Goal: Feedback & Contribution: Leave review/rating

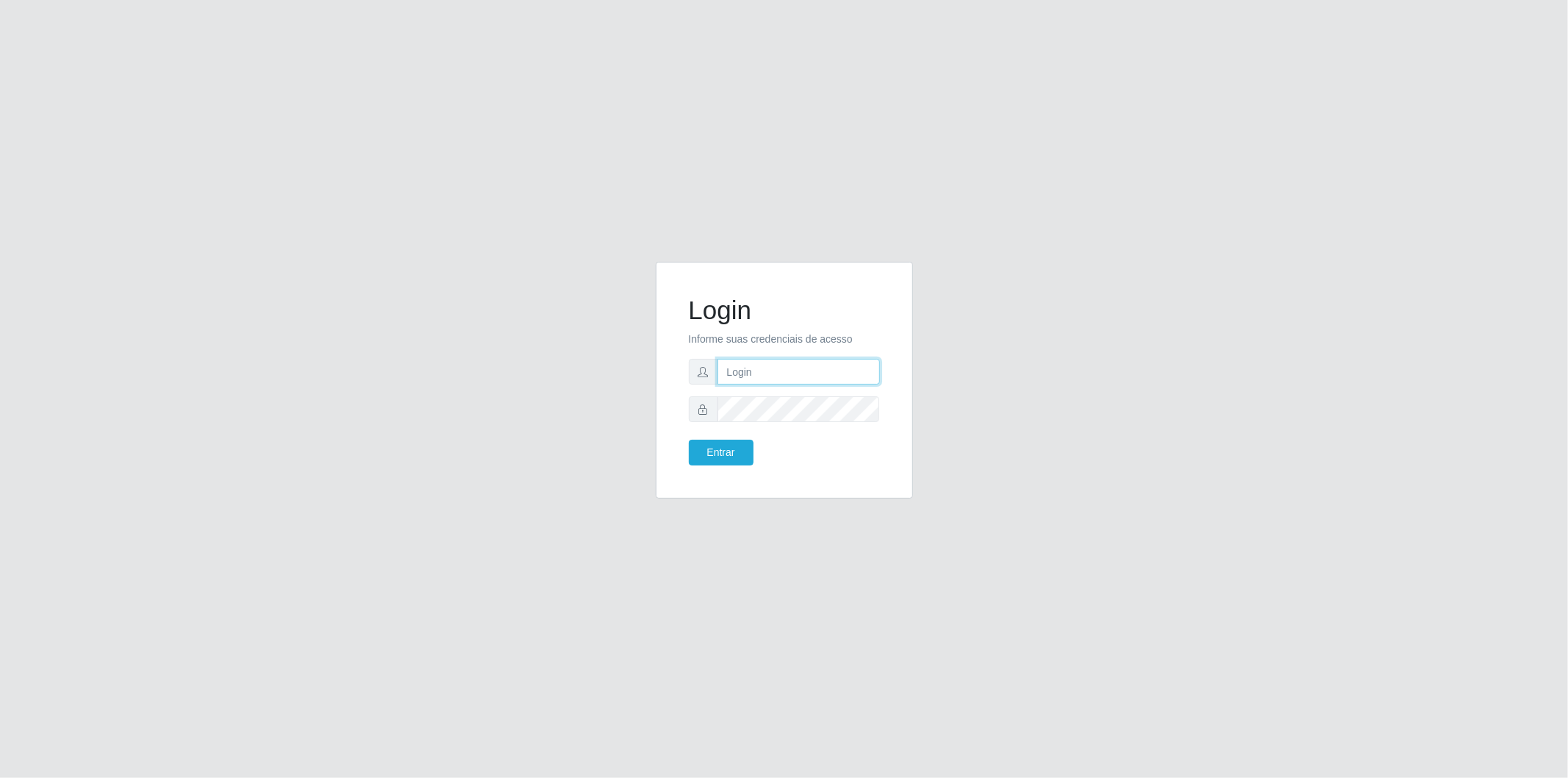
click at [774, 371] on input "text" at bounding box center [798, 371] width 162 height 26
type input "[EMAIL_ADDRESS][DOMAIN_NAME]"
click at [689, 439] on button "Entrar" at bounding box center [721, 452] width 64 height 26
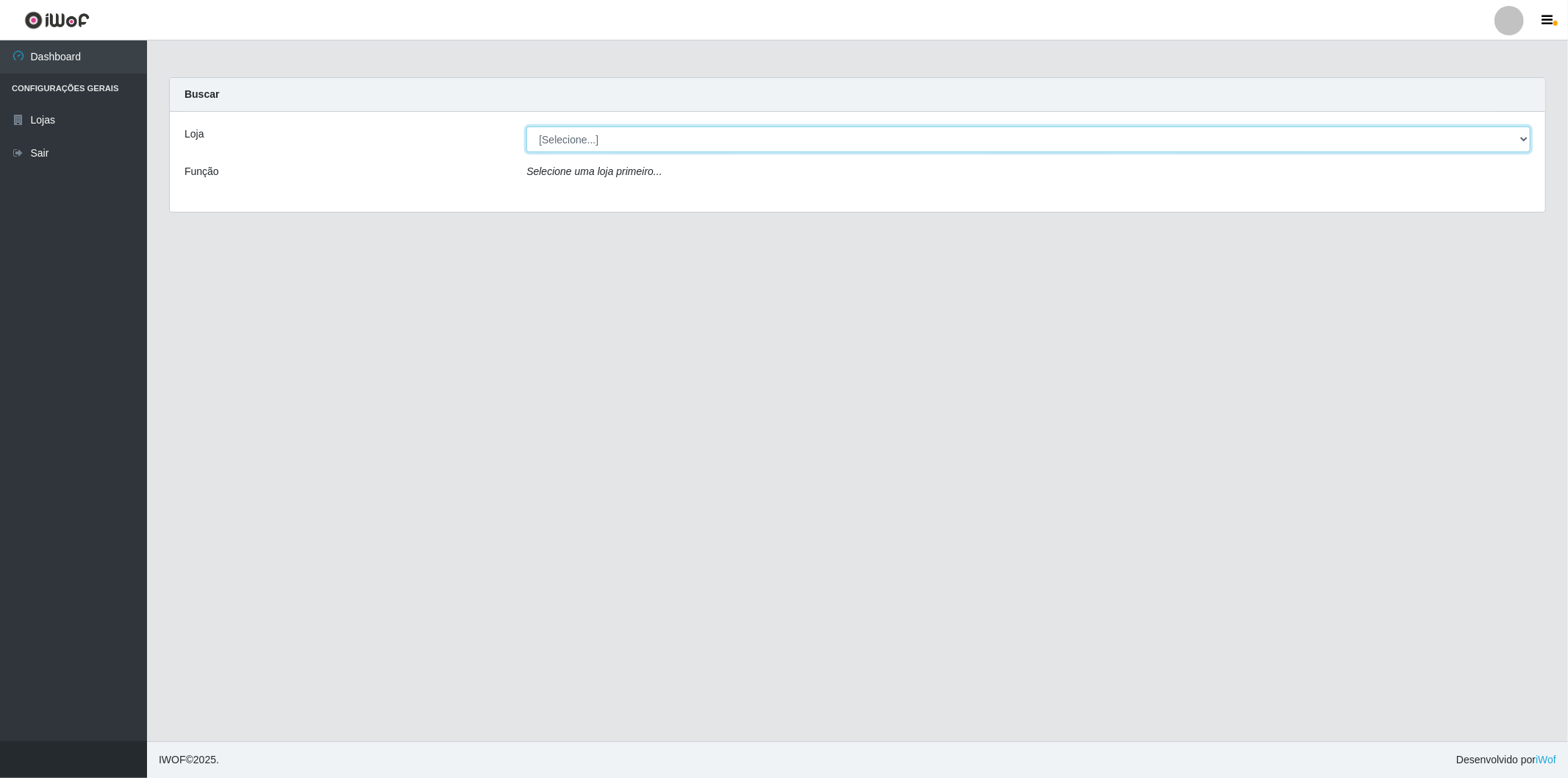
click at [666, 136] on select "[Selecione...] BomQueSó Agreste - Loja 2" at bounding box center [1029, 139] width 1005 height 26
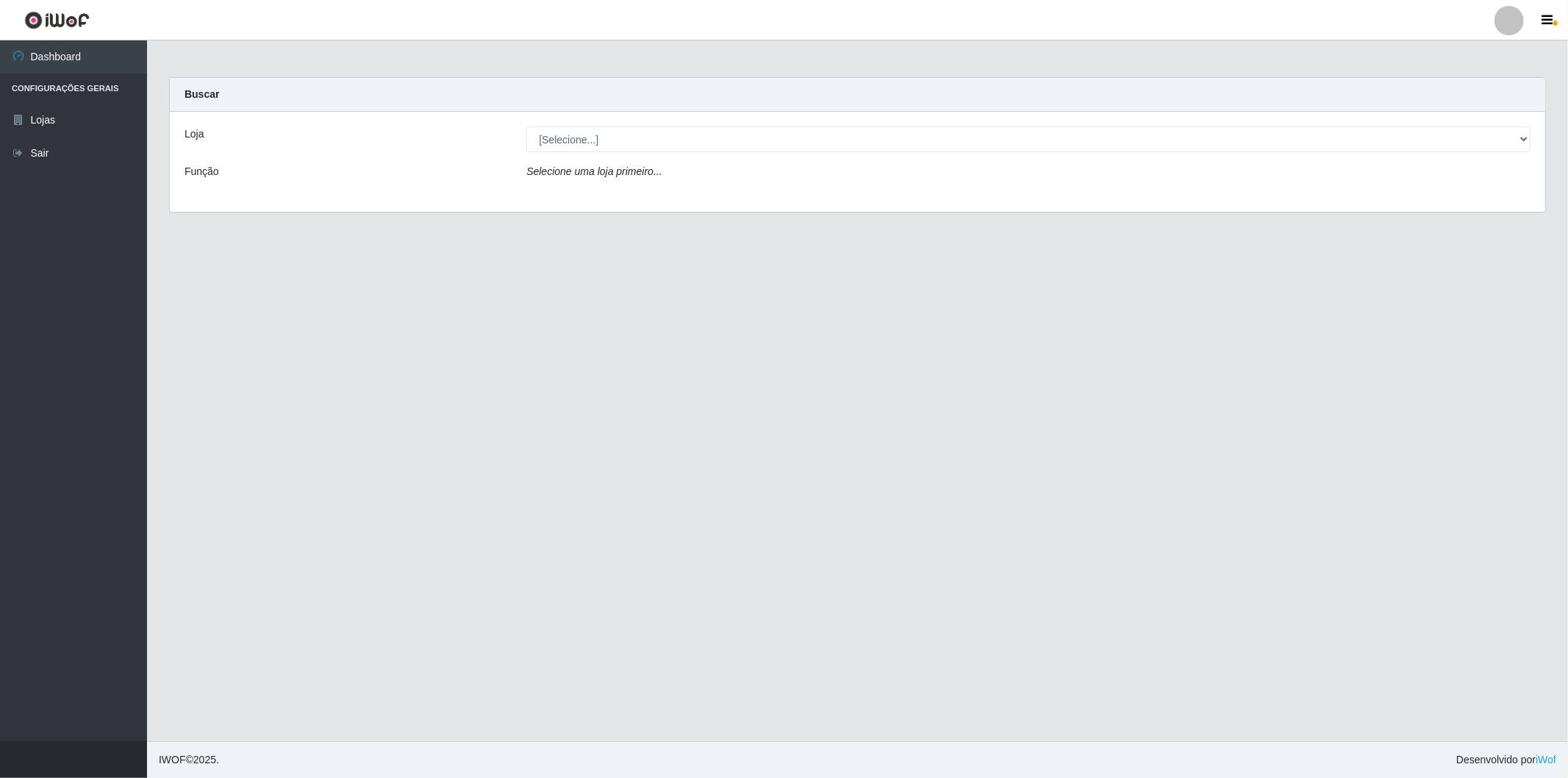
click at [629, 196] on div "Loja [Selecione...] BomQueSó Agreste - Loja 2 Função Selecione uma loja primeir…" at bounding box center [858, 162] width 1376 height 100
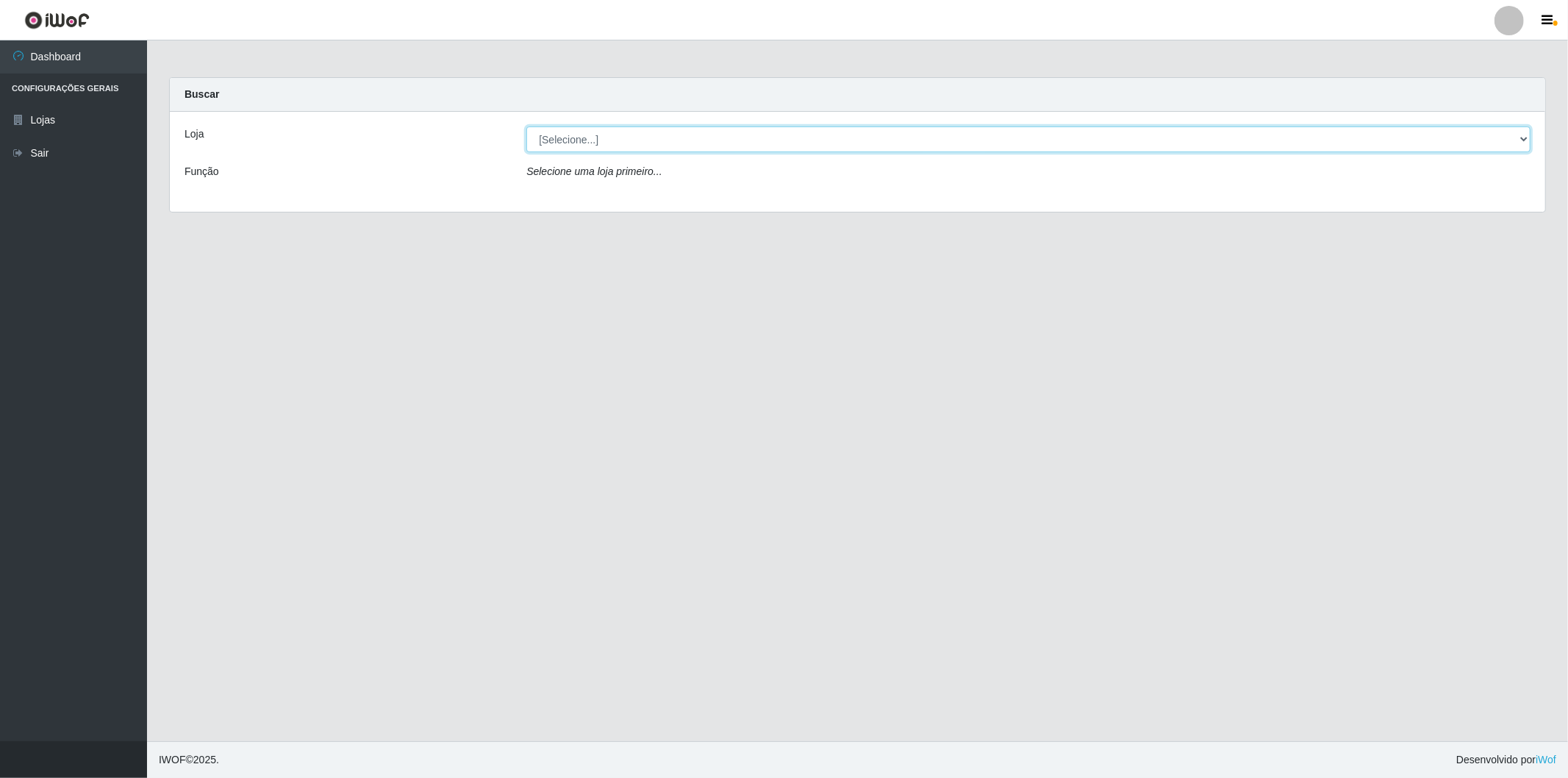
click at [685, 142] on select "[Selecione...] BomQueSó Agreste - Loja 2" at bounding box center [1029, 139] width 1005 height 26
select select "214"
click at [527, 127] on select "[Selecione...] BomQueSó Agreste - Loja 2" at bounding box center [1029, 139] width 1005 height 26
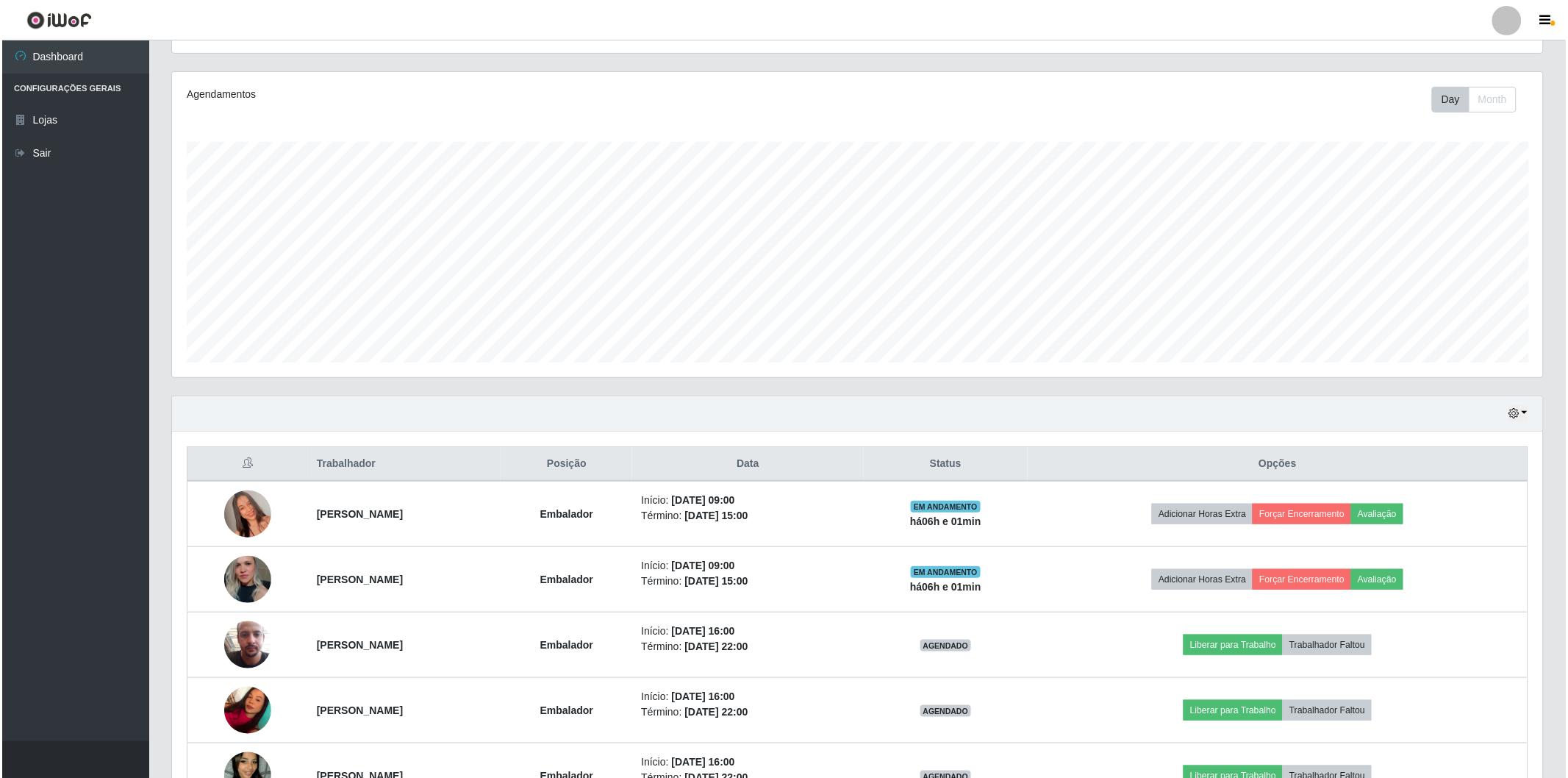
scroll to position [245, 0]
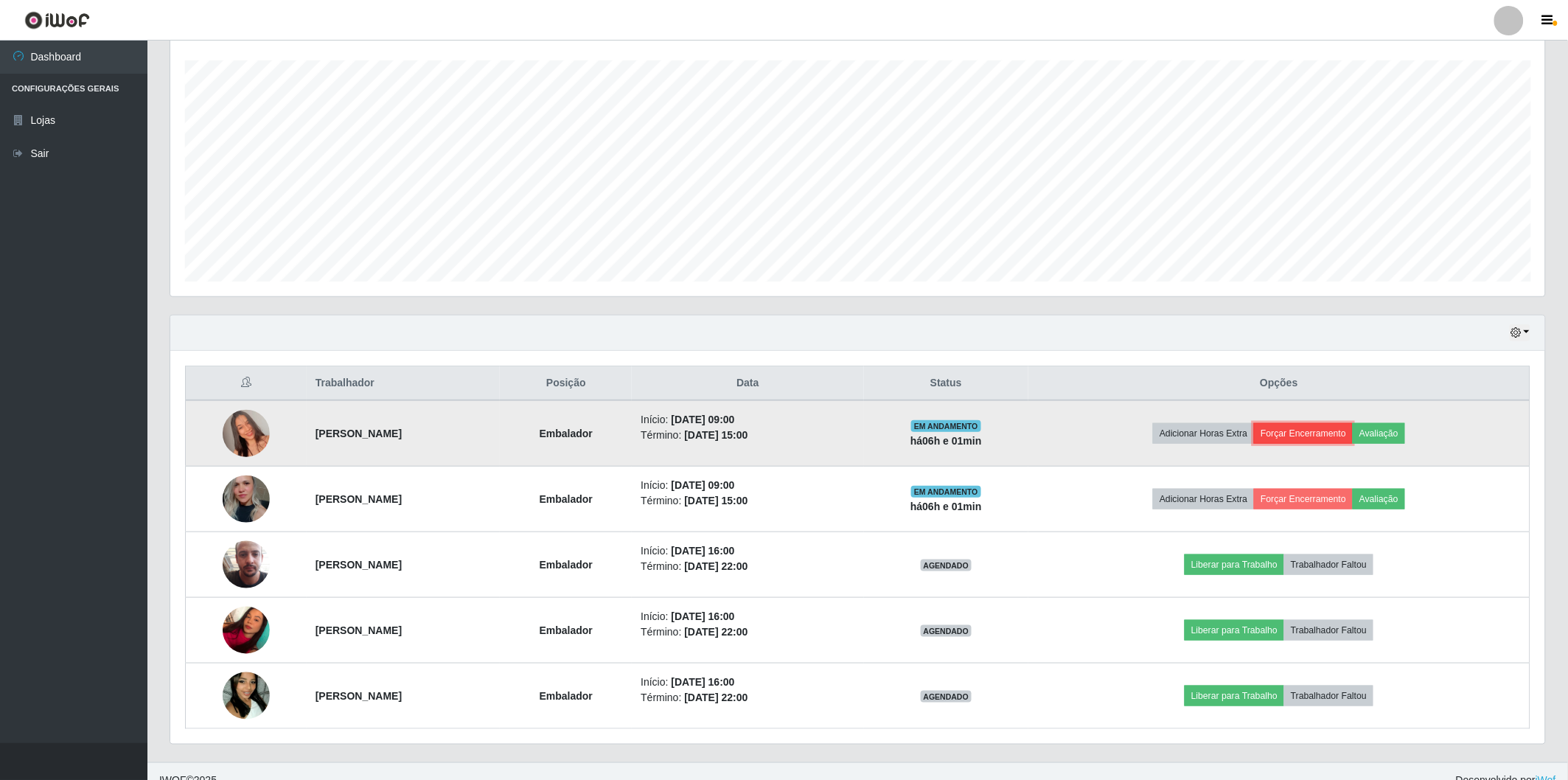
click at [1352, 431] on button "Forçar Encerramento" at bounding box center [1303, 433] width 98 height 20
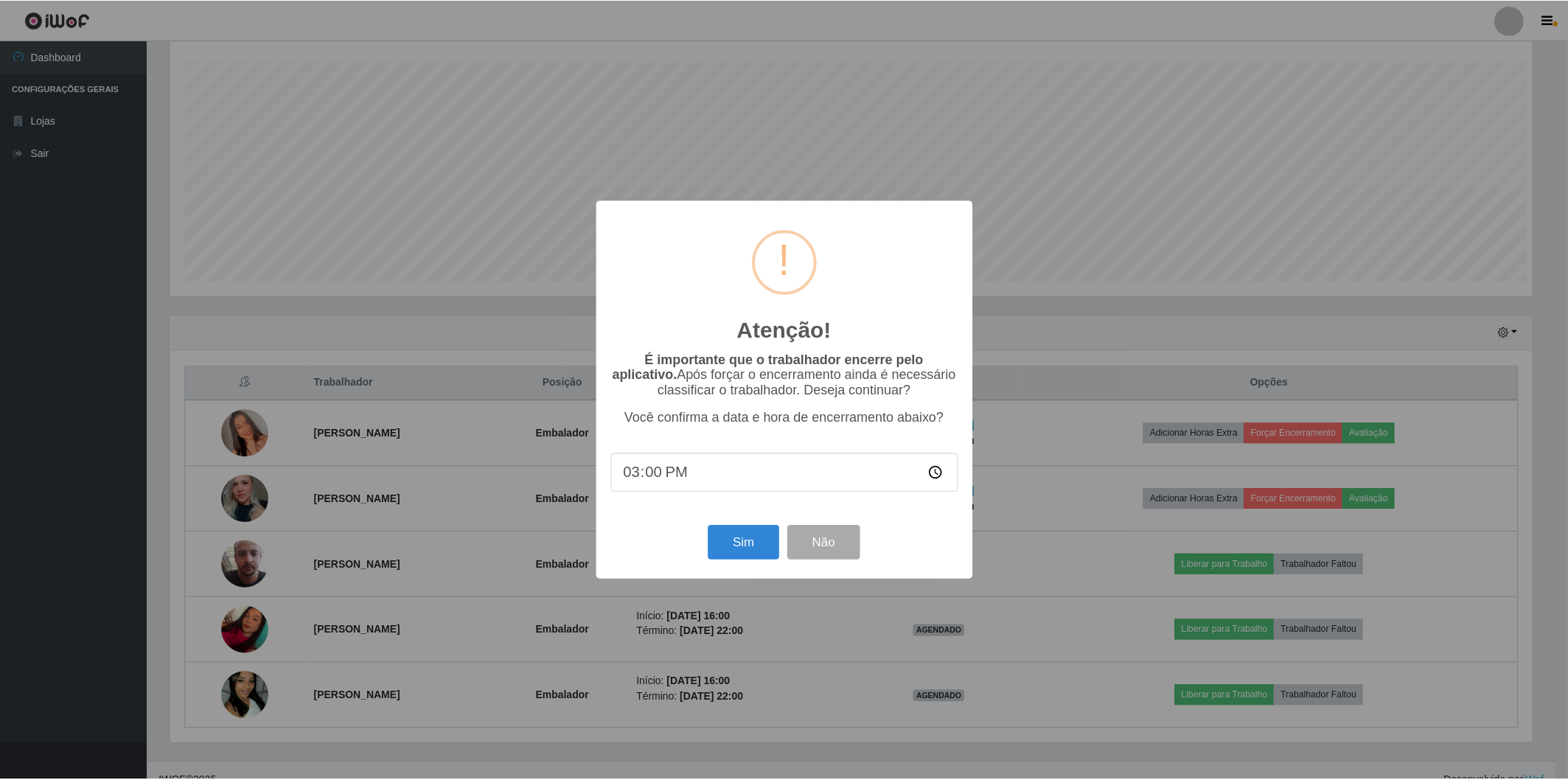
scroll to position [306, 1366]
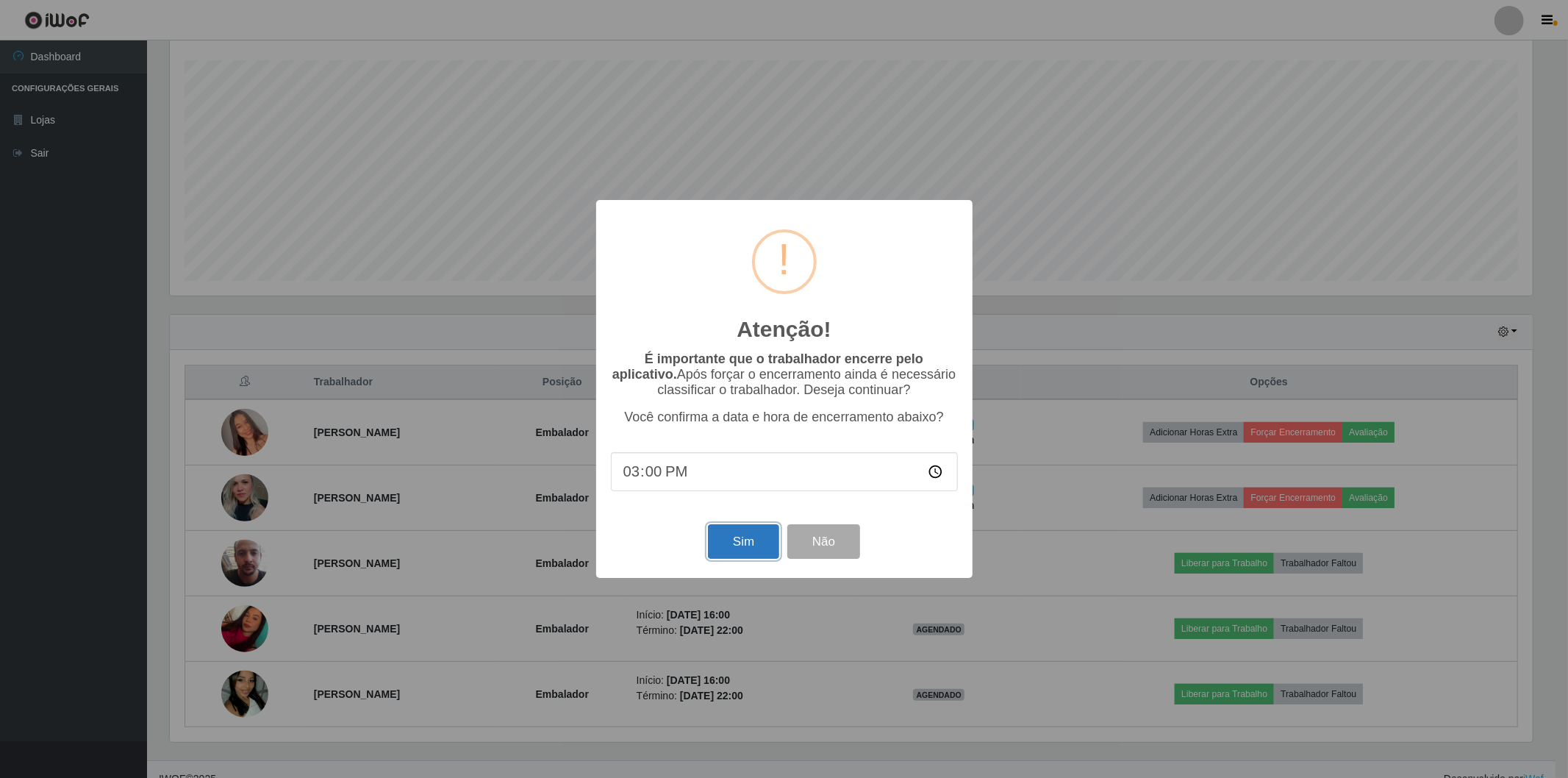
click at [745, 547] on button "Sim" at bounding box center [743, 541] width 71 height 35
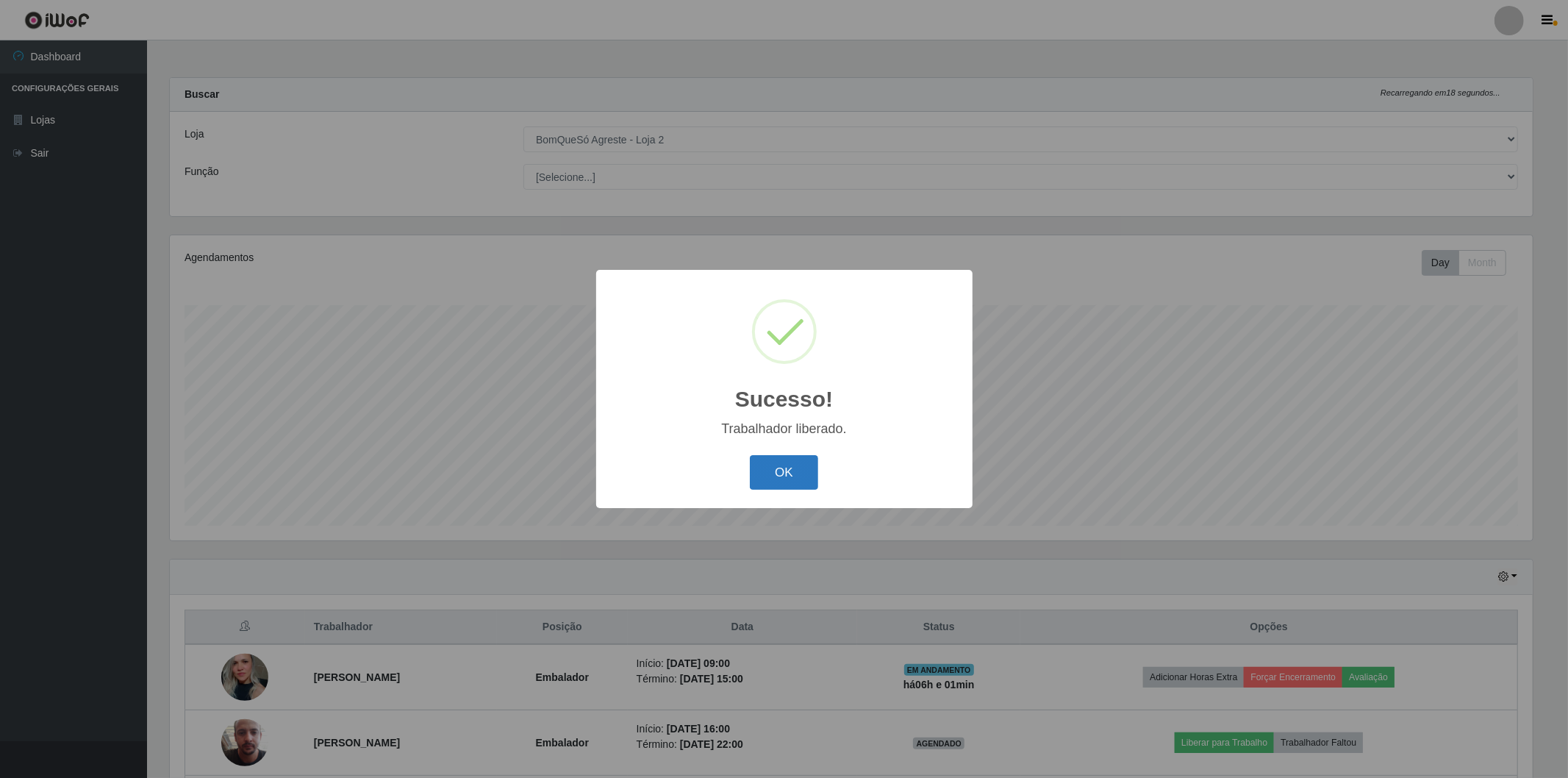
click at [789, 462] on button "OK" at bounding box center [784, 472] width 68 height 35
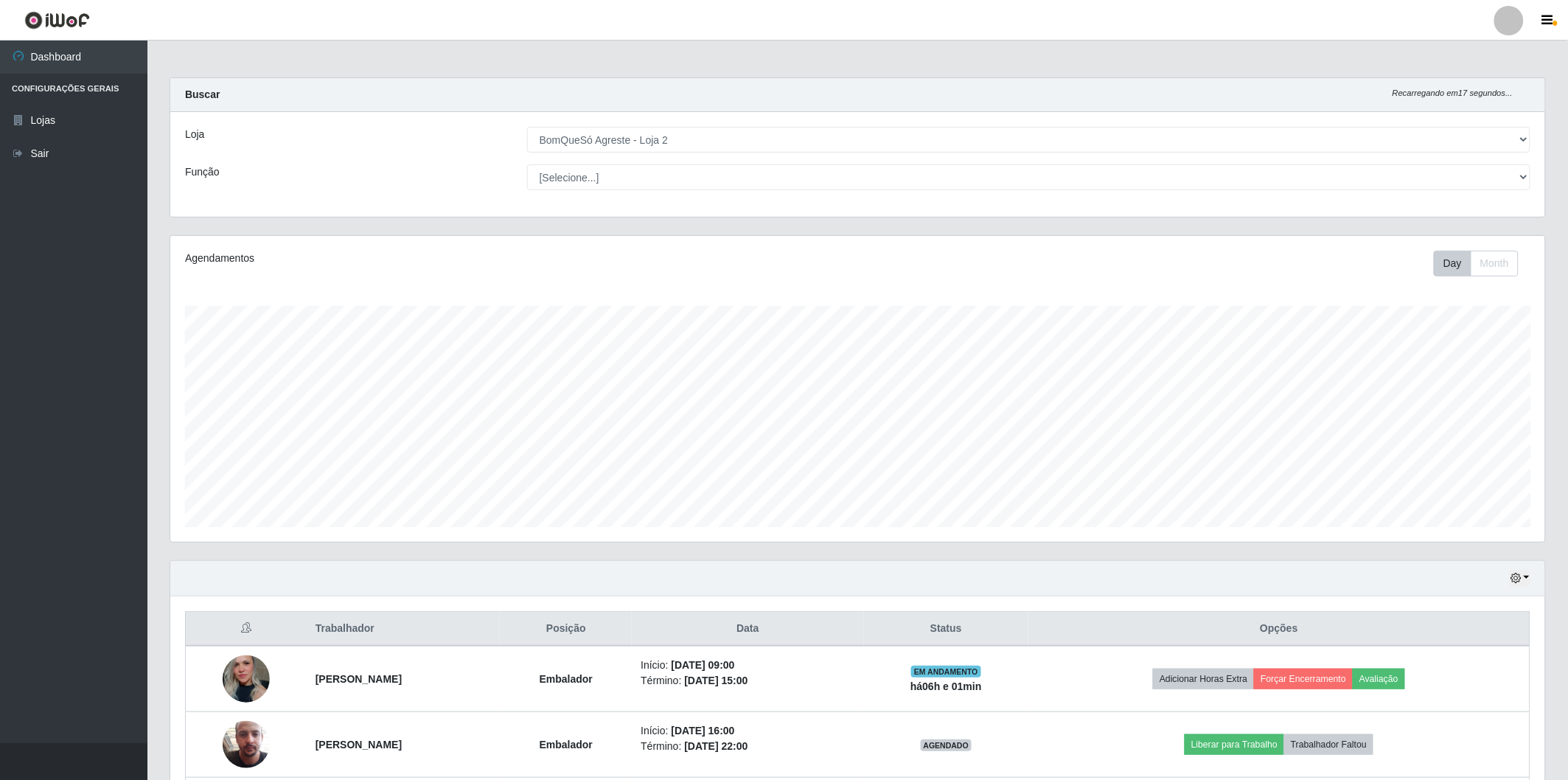
scroll to position [82, 0]
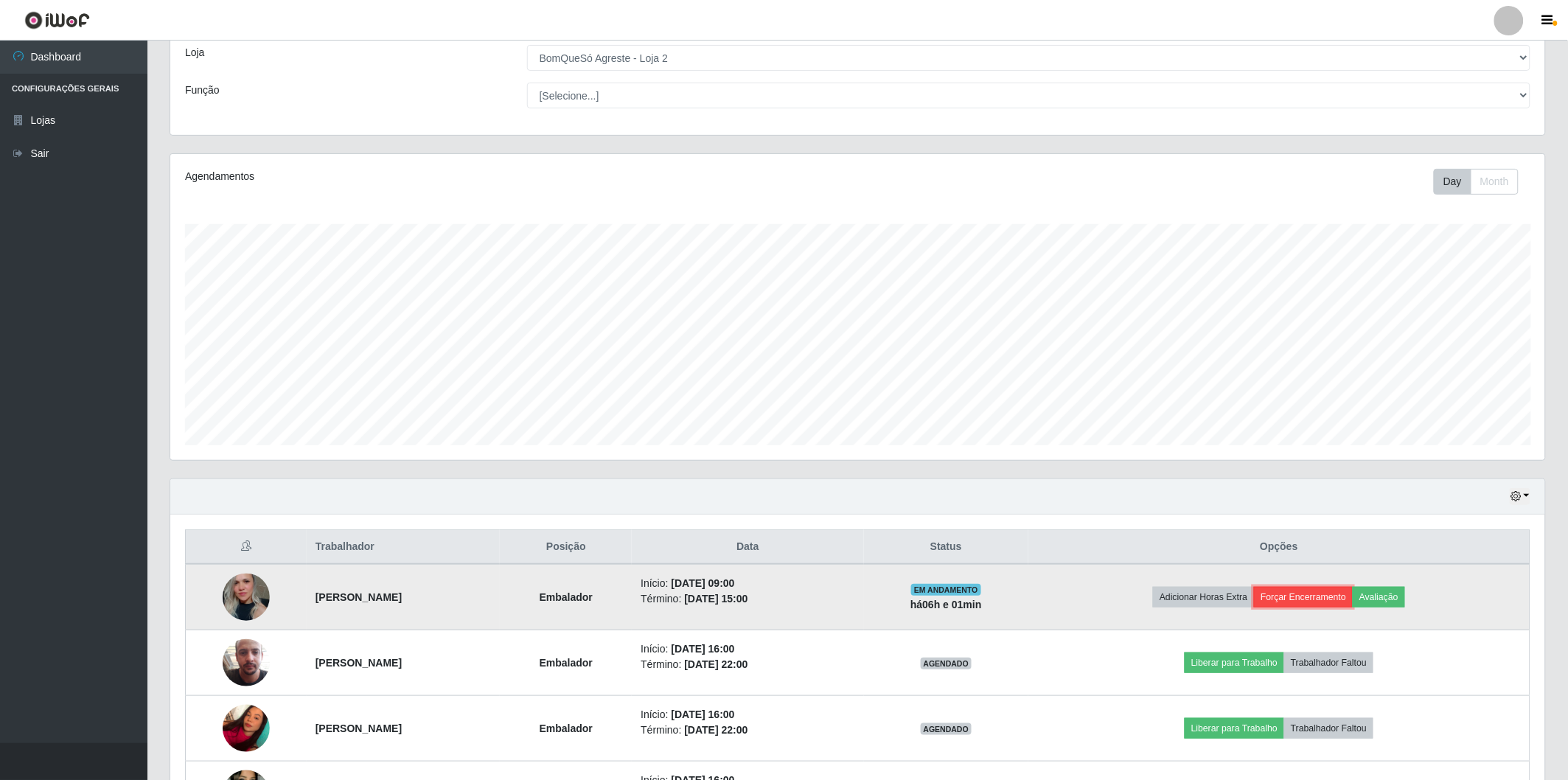
click at [1332, 597] on button "Forçar Encerramento" at bounding box center [1303, 597] width 98 height 20
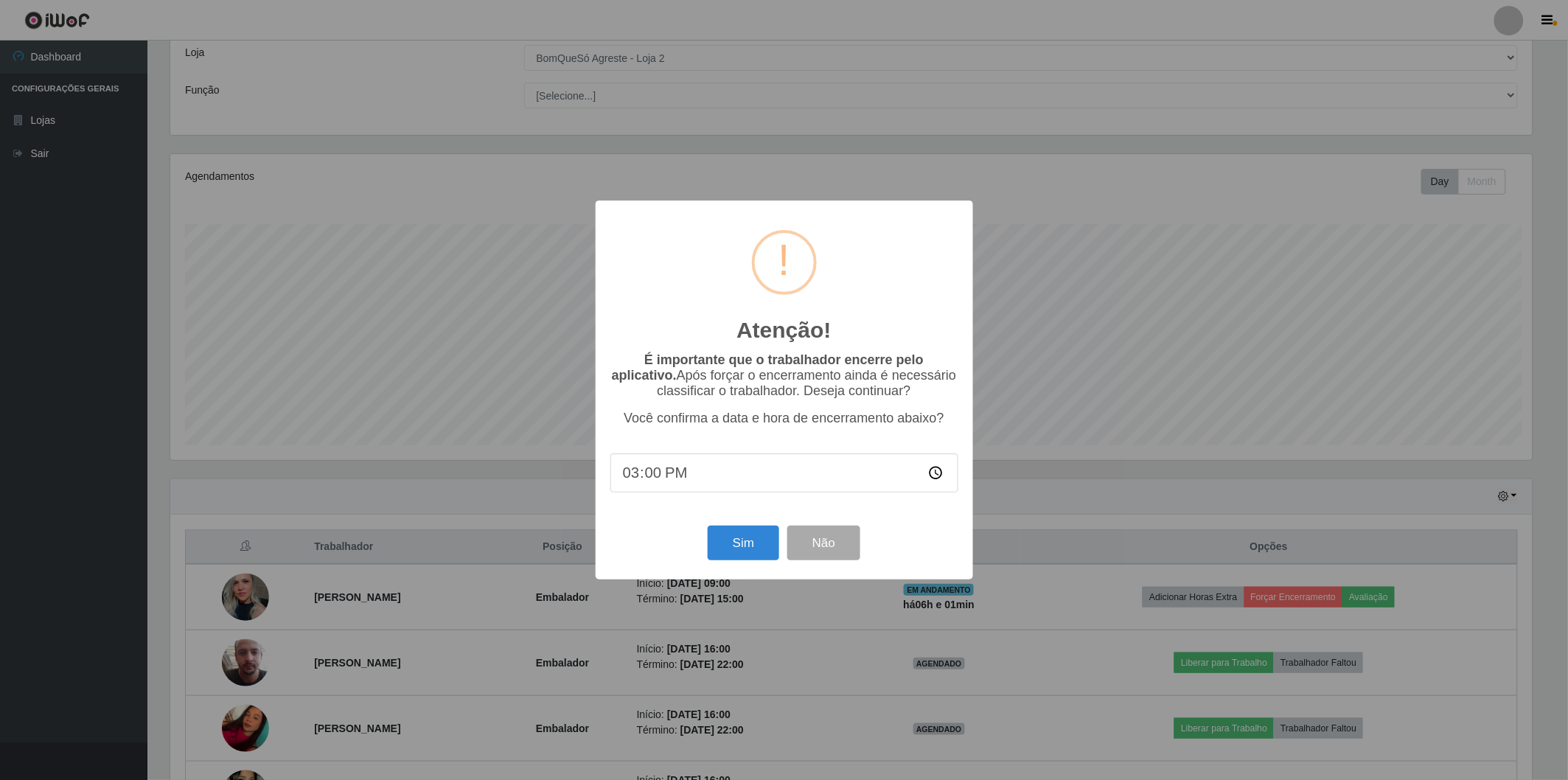
scroll to position [306, 1366]
click at [745, 560] on button "Sim" at bounding box center [745, 543] width 71 height 35
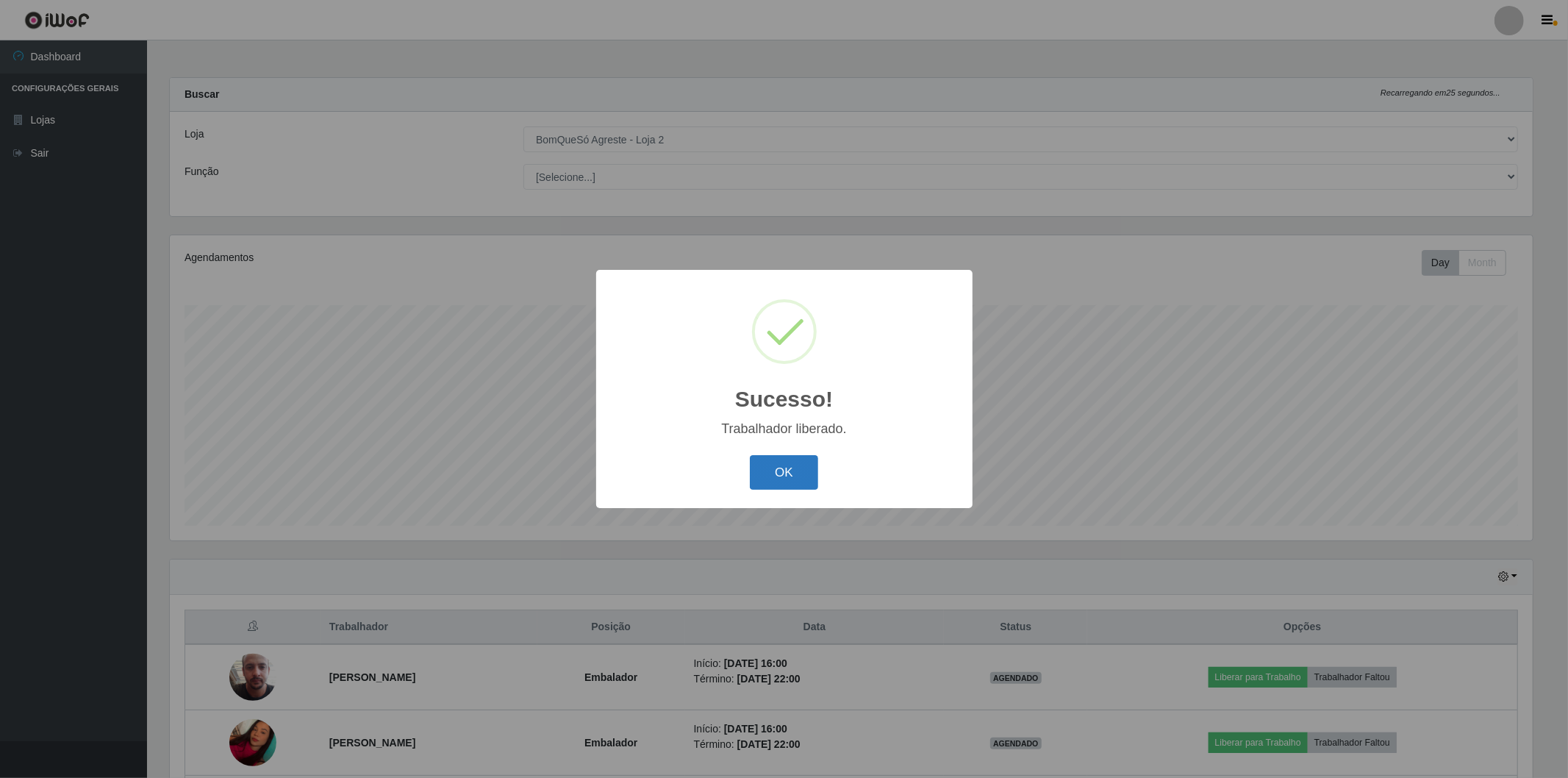
click at [785, 484] on button "OK" at bounding box center [784, 472] width 68 height 35
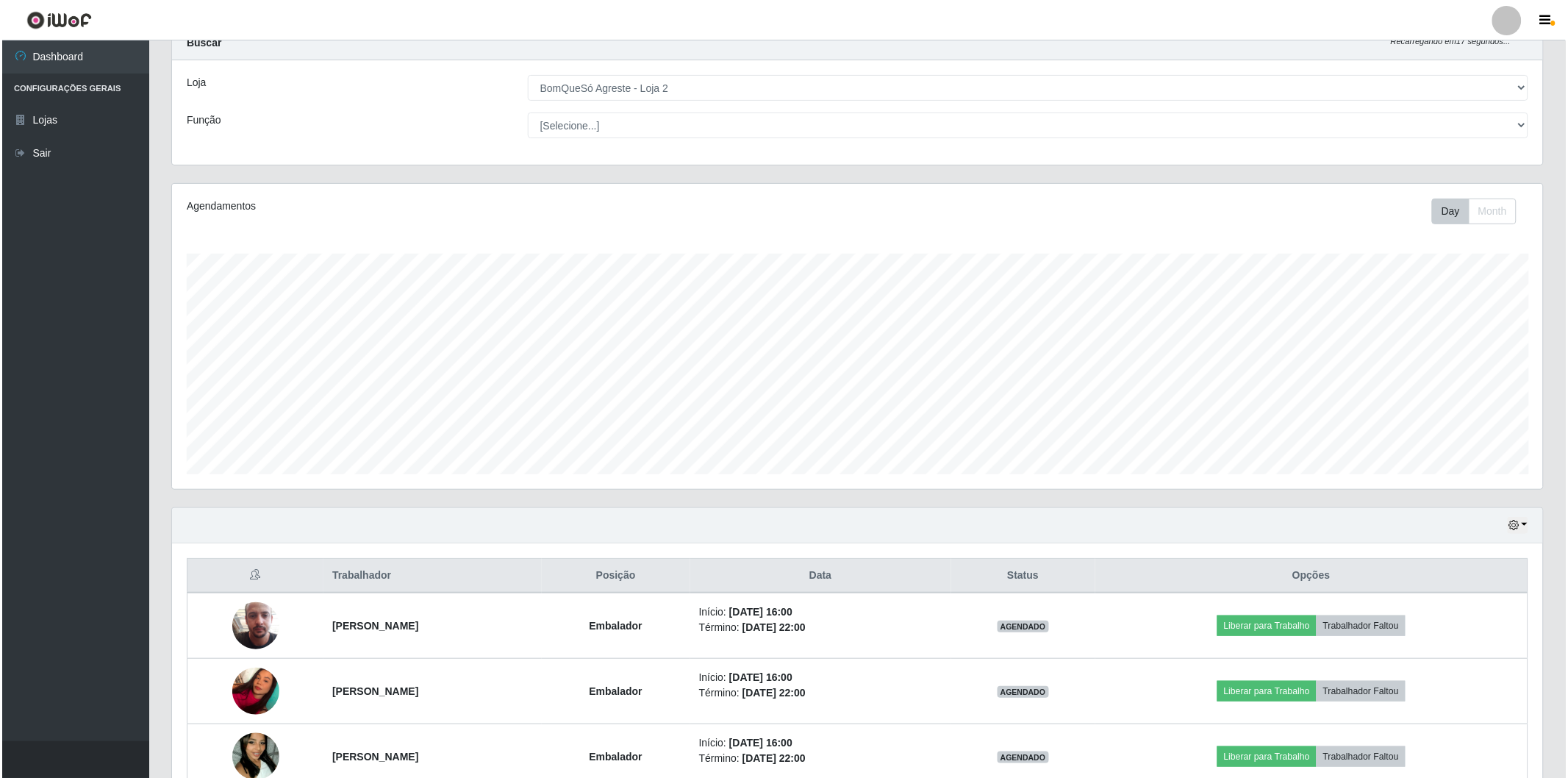
scroll to position [133, 0]
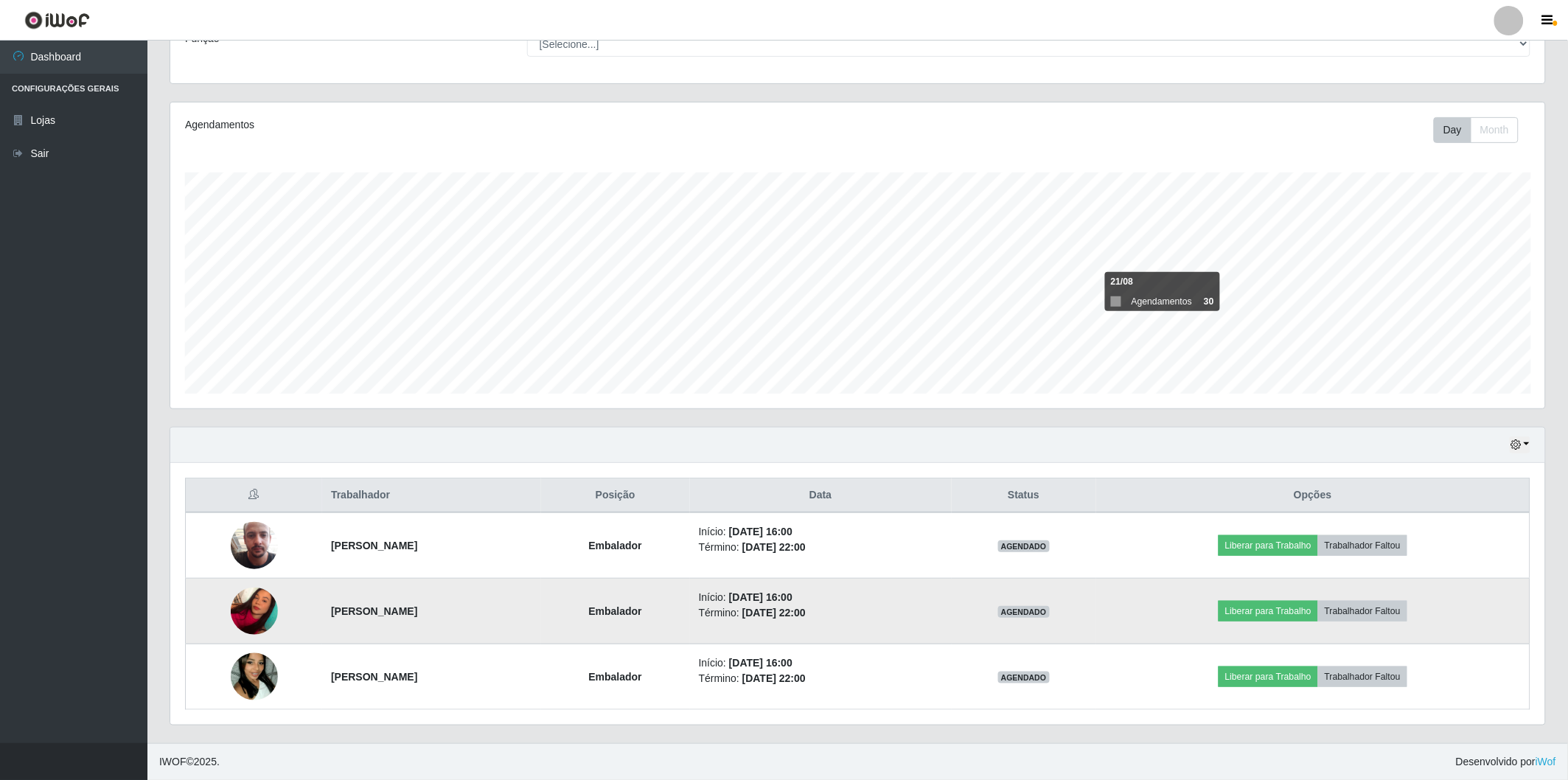
click at [268, 616] on img at bounding box center [253, 610] width 47 height 63
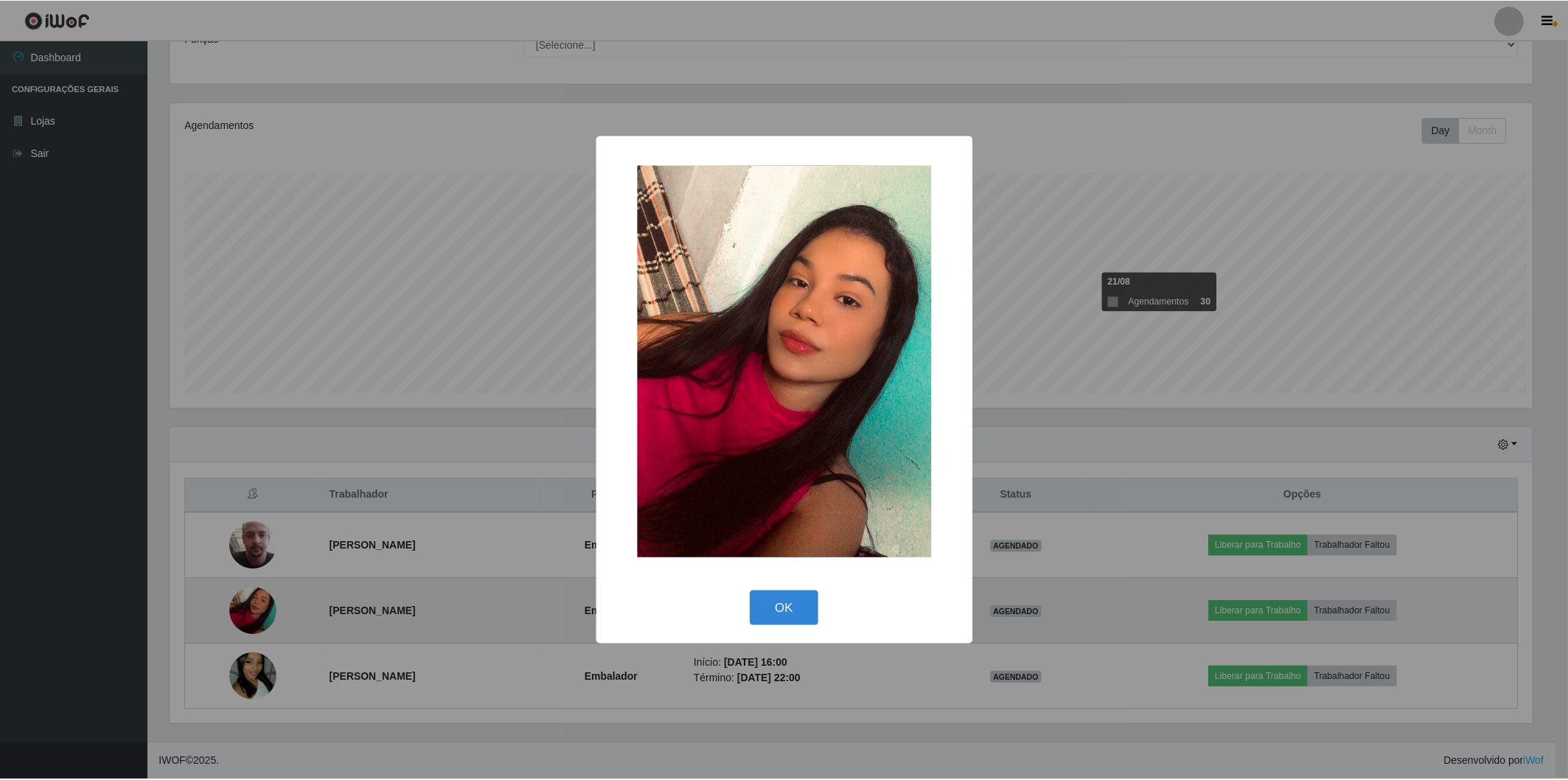
scroll to position [306, 1366]
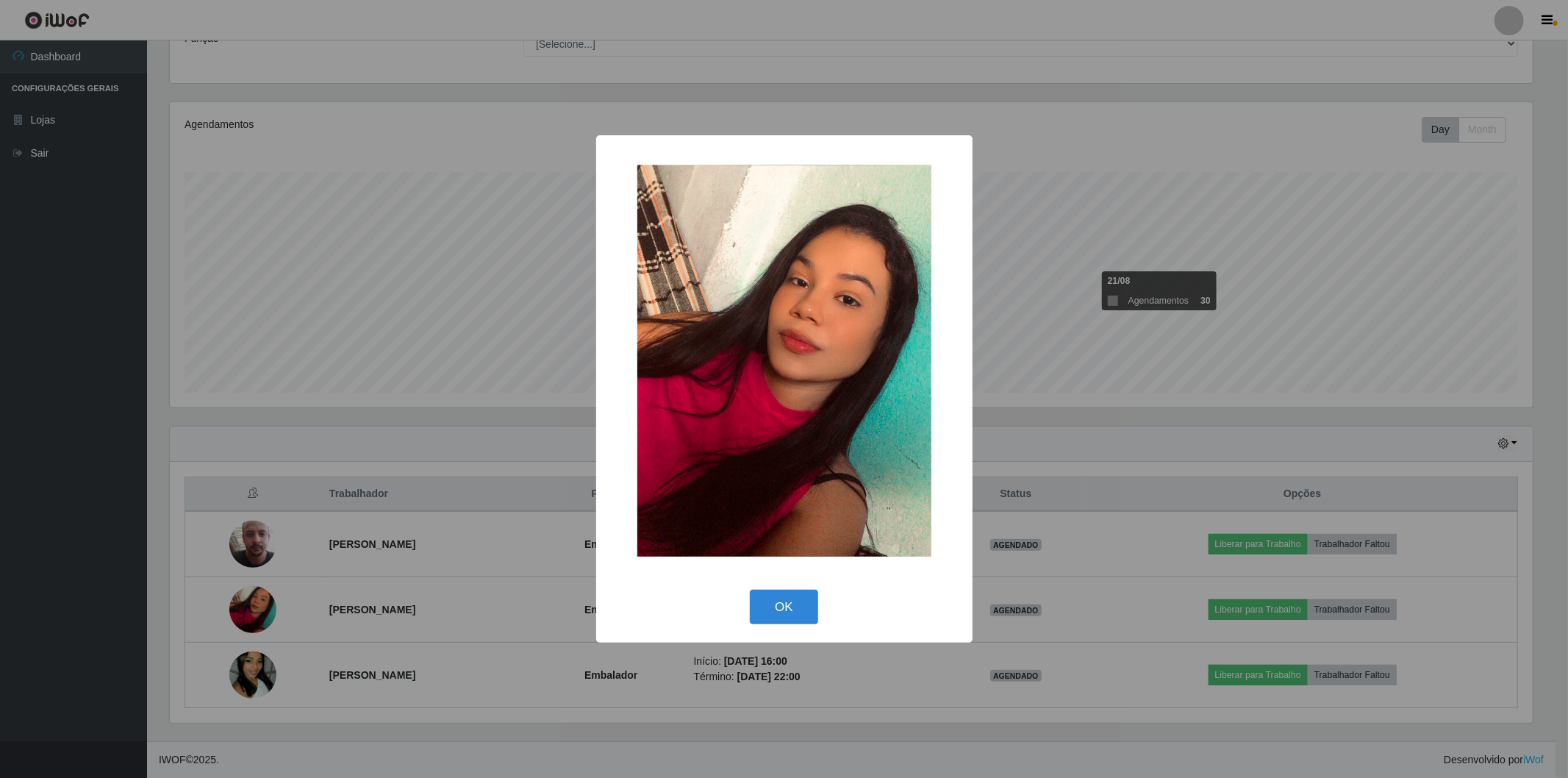
click at [390, 673] on div "× OK Cancel" at bounding box center [784, 389] width 1568 height 778
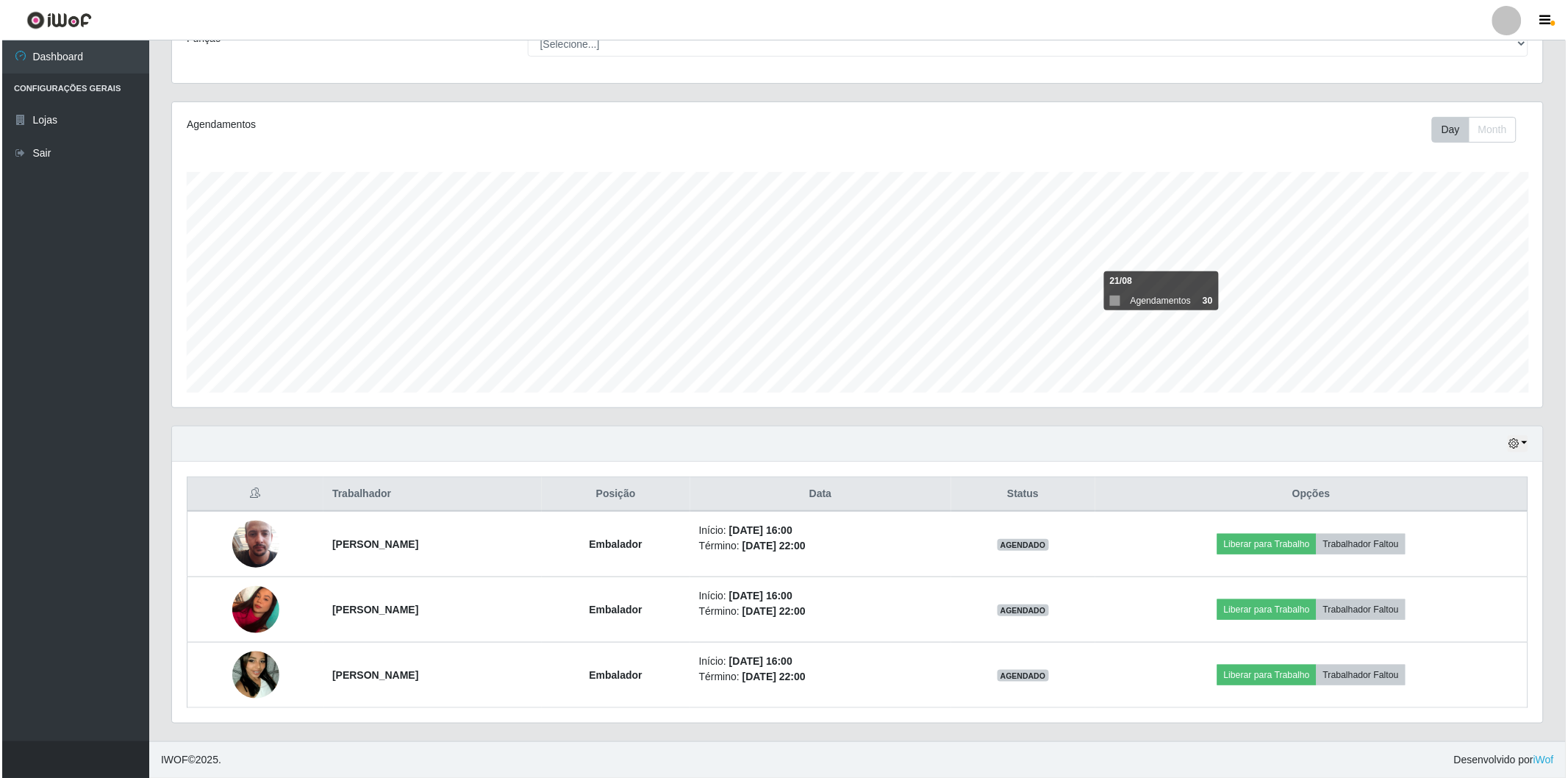
scroll to position [305, 1371]
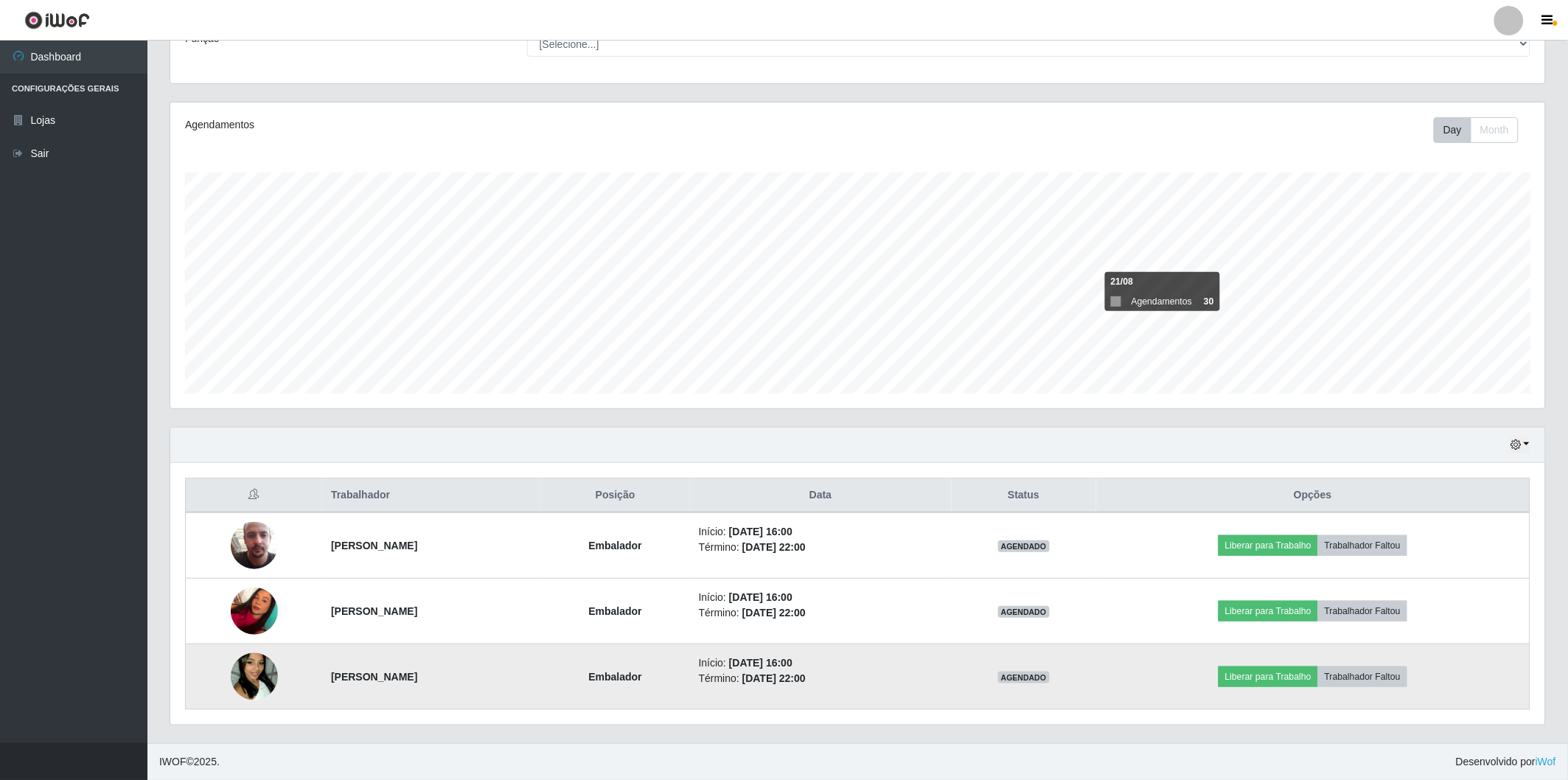
click at [248, 674] on img at bounding box center [253, 676] width 47 height 84
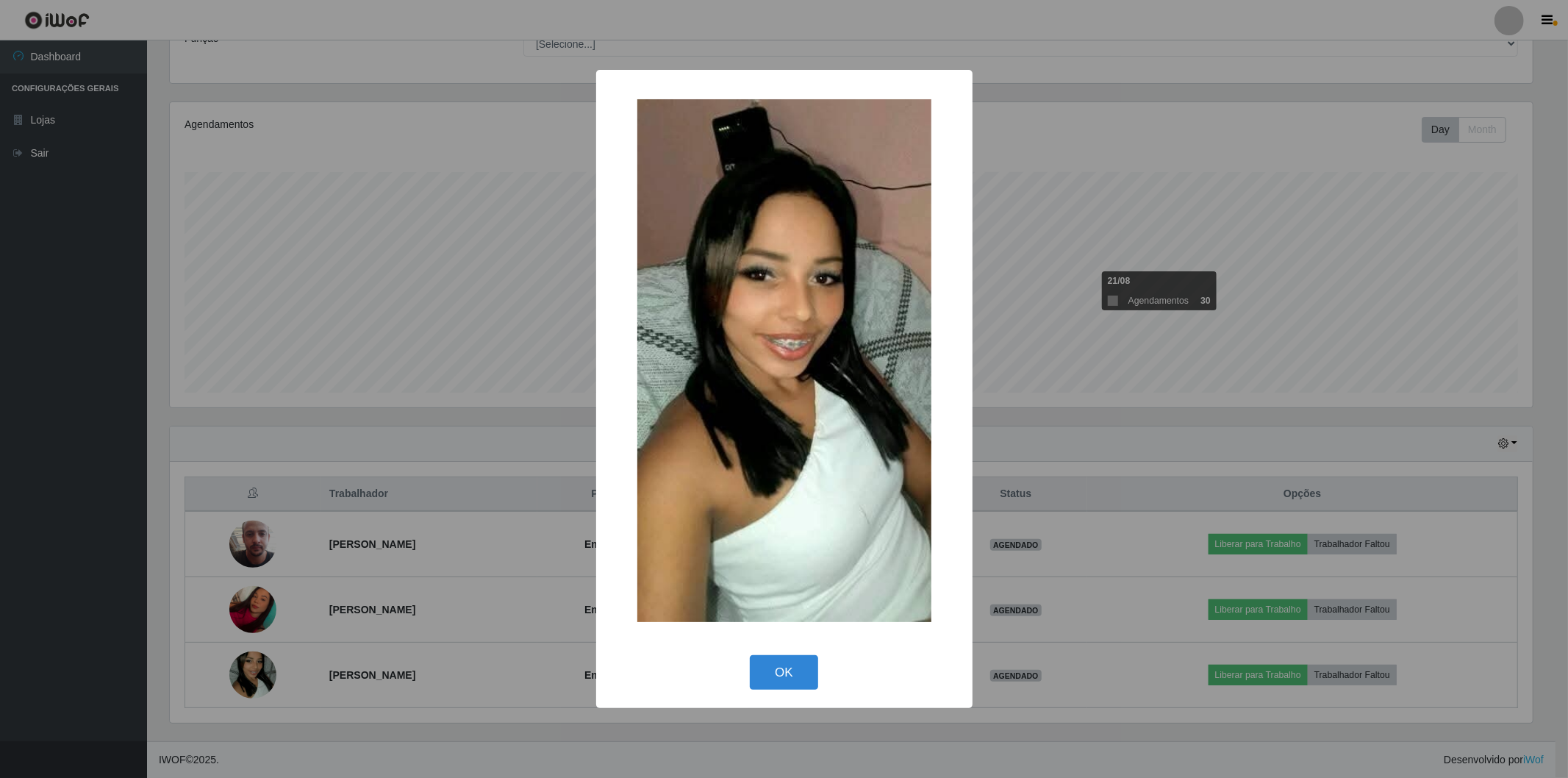
click at [261, 552] on div "× OK Cancel" at bounding box center [784, 389] width 1568 height 778
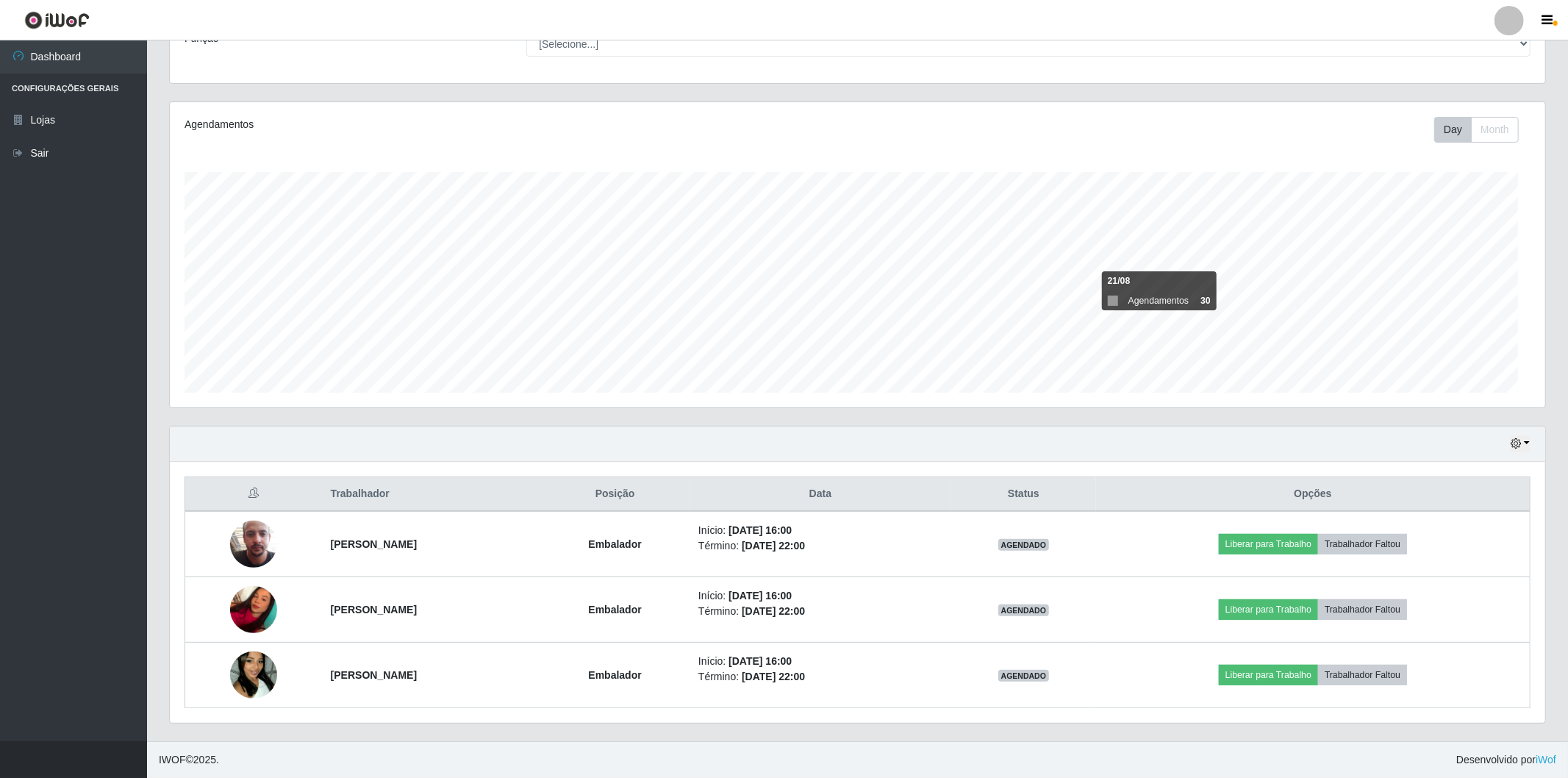
scroll to position [305, 1371]
click at [261, 552] on img at bounding box center [253, 543] width 47 height 84
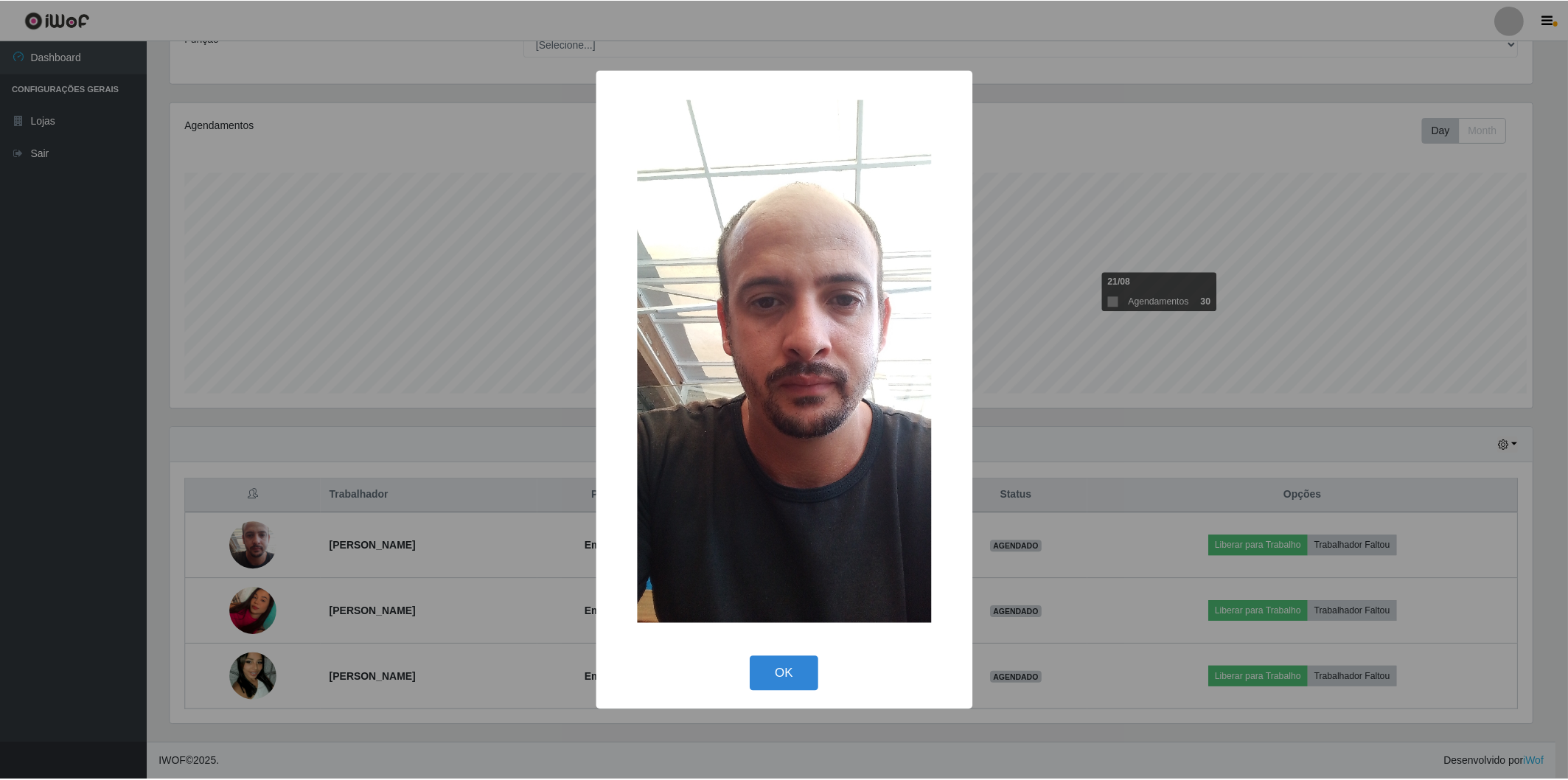
scroll to position [306, 1366]
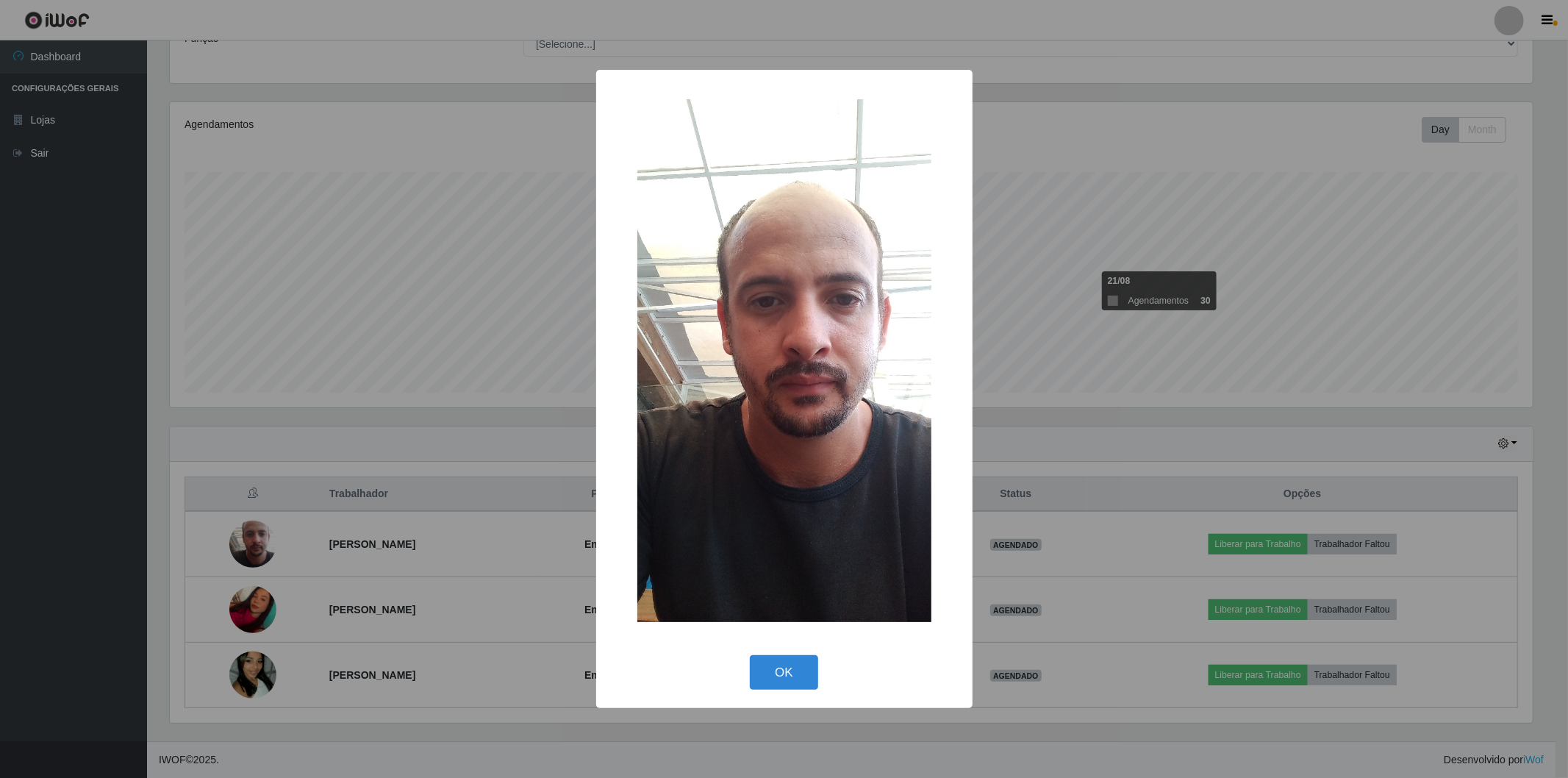
click at [298, 552] on div "× OK Cancel" at bounding box center [784, 389] width 1568 height 778
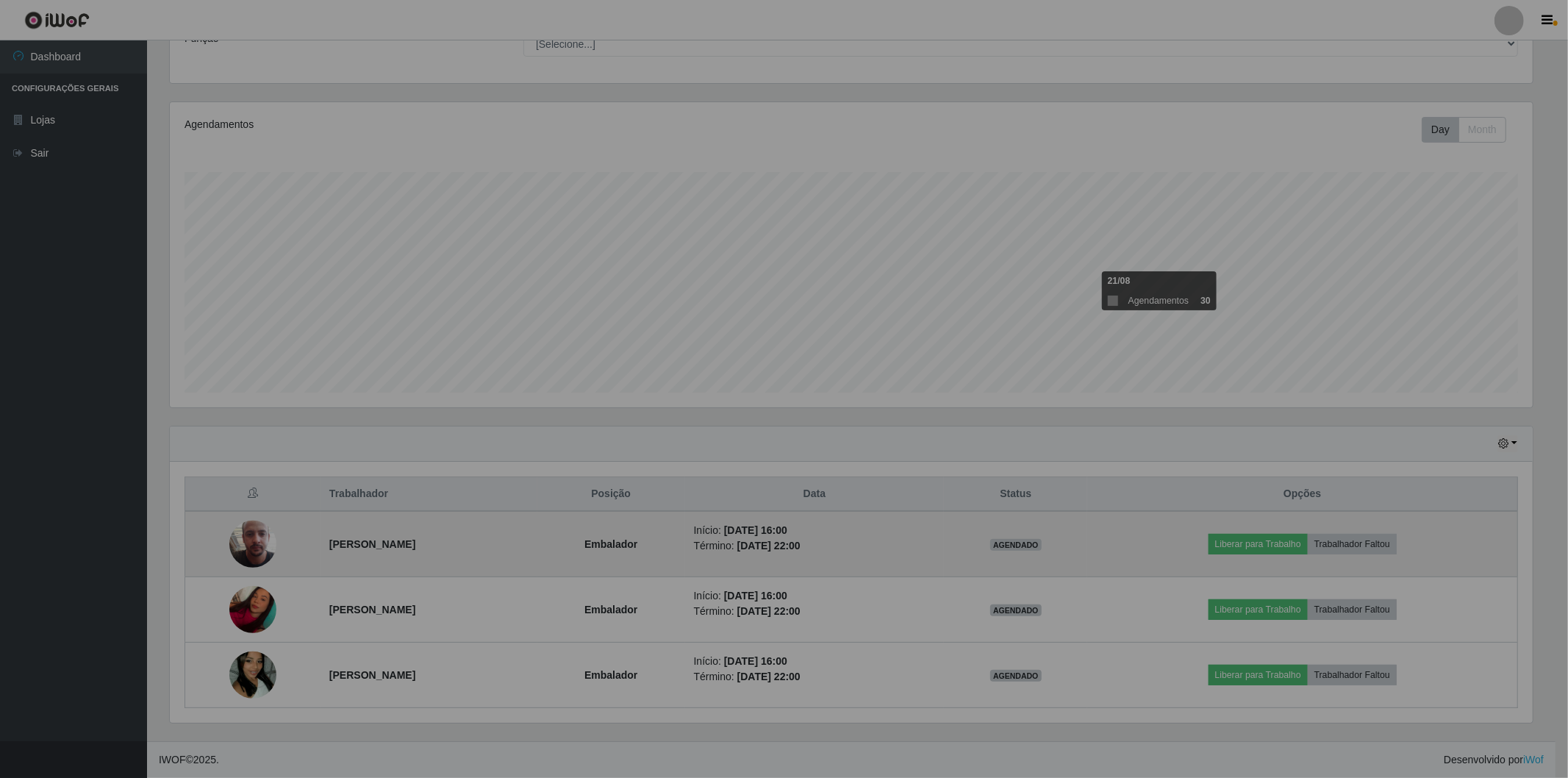
scroll to position [305, 1371]
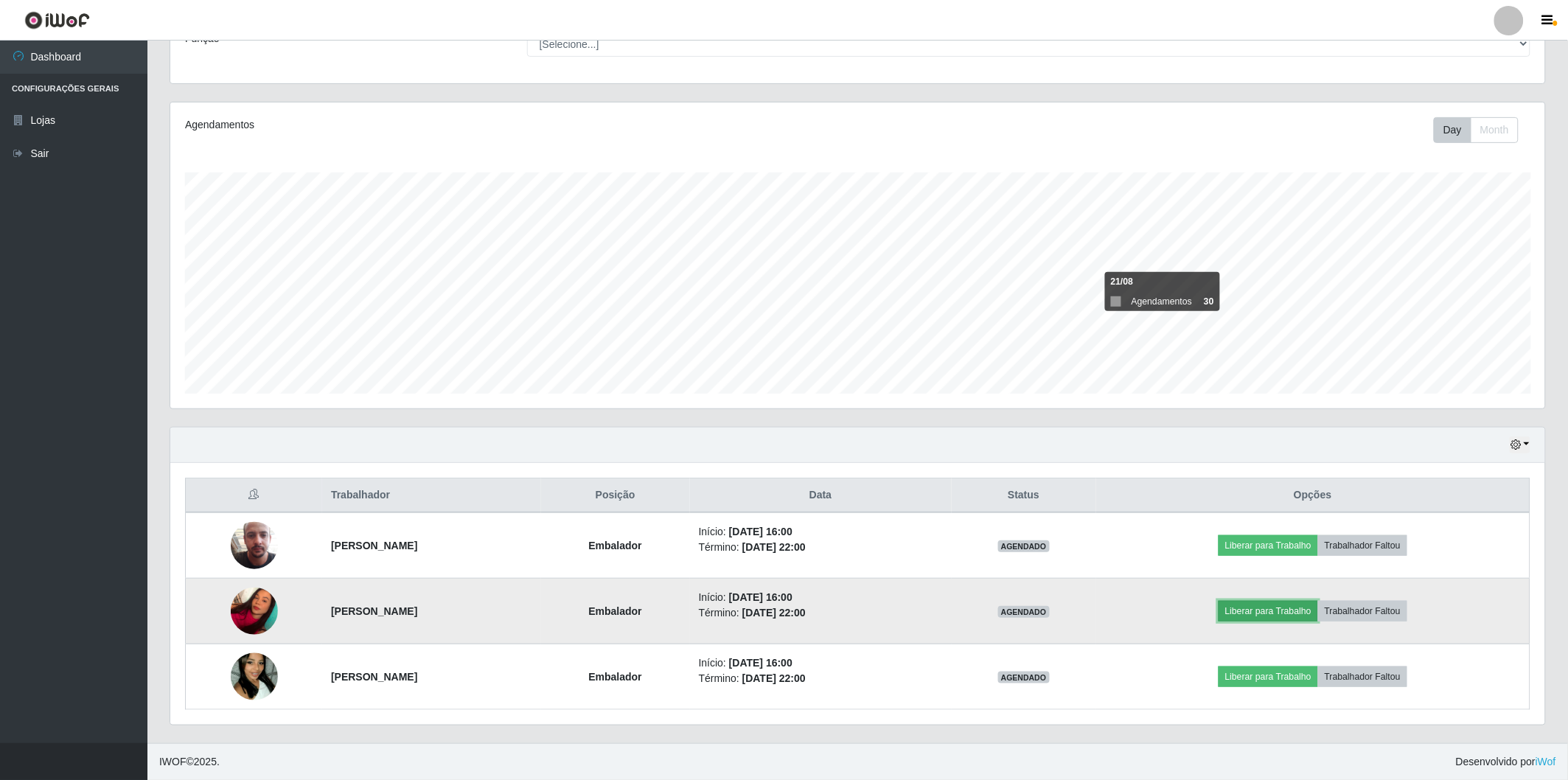
click at [1266, 609] on button "Liberar para Trabalho" at bounding box center [1267, 610] width 99 height 20
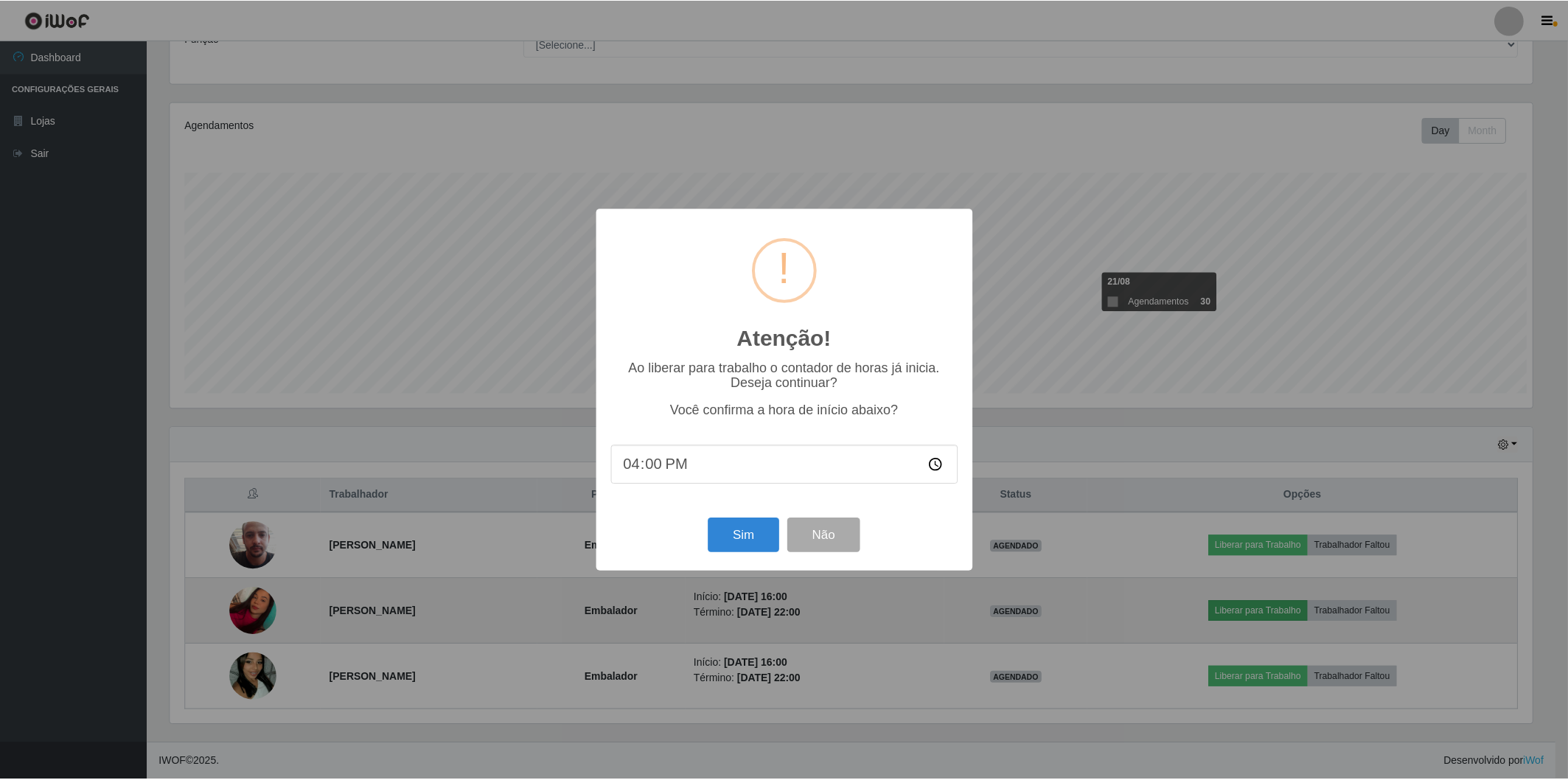
scroll to position [306, 1366]
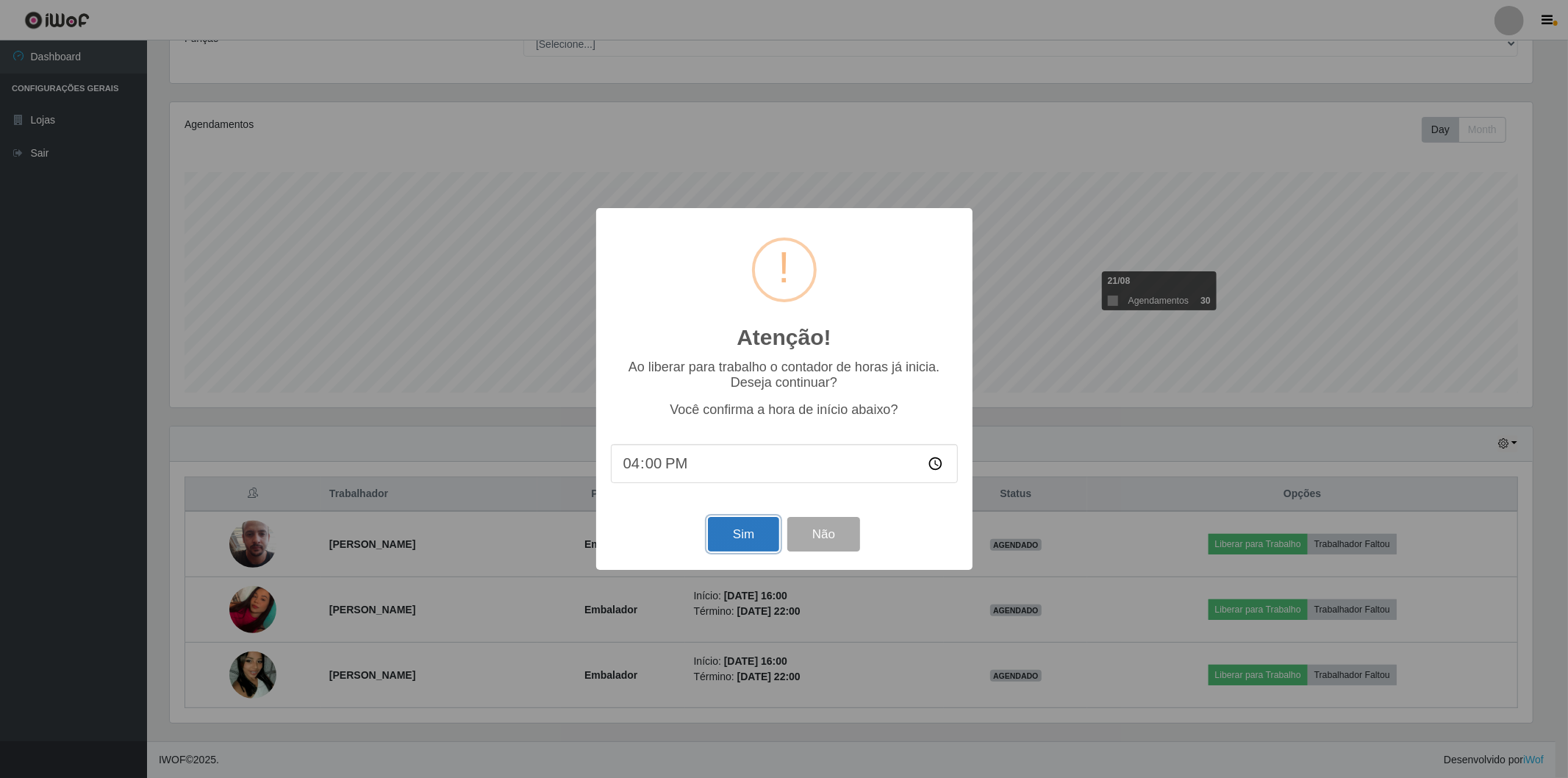
click at [743, 534] on button "Sim" at bounding box center [743, 535] width 71 height 35
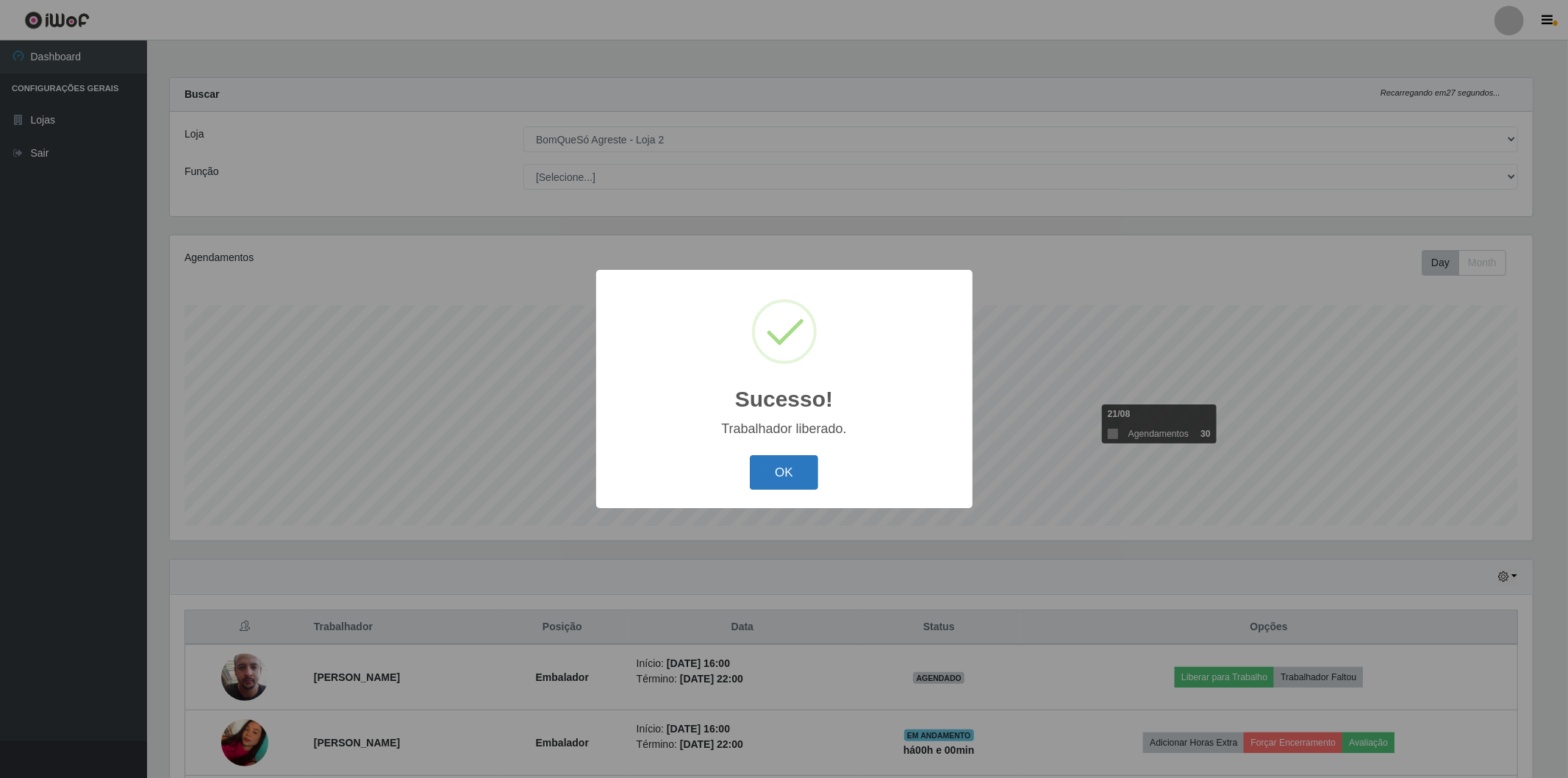
click at [777, 468] on button "OK" at bounding box center [784, 472] width 68 height 35
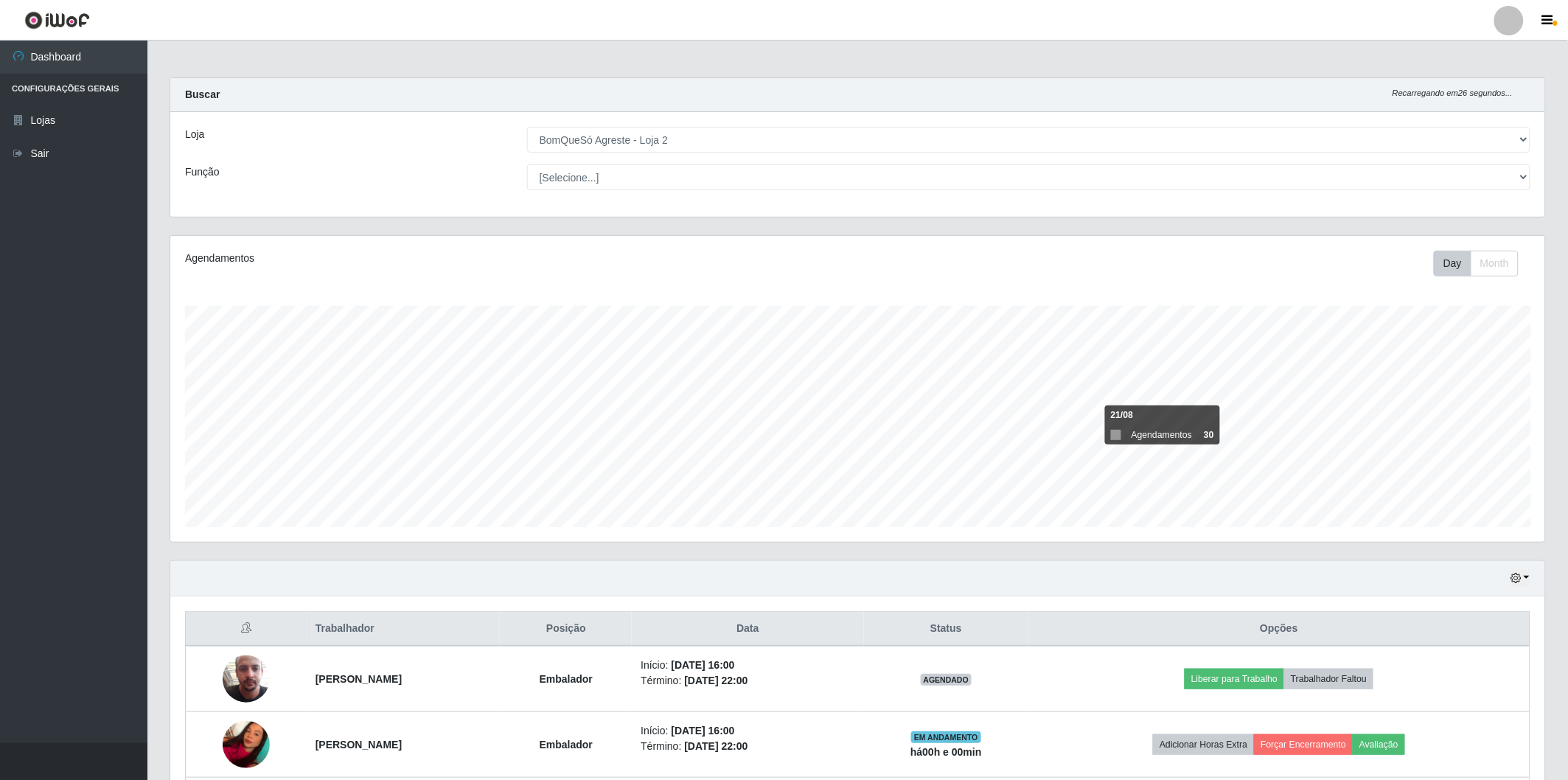
scroll to position [133, 0]
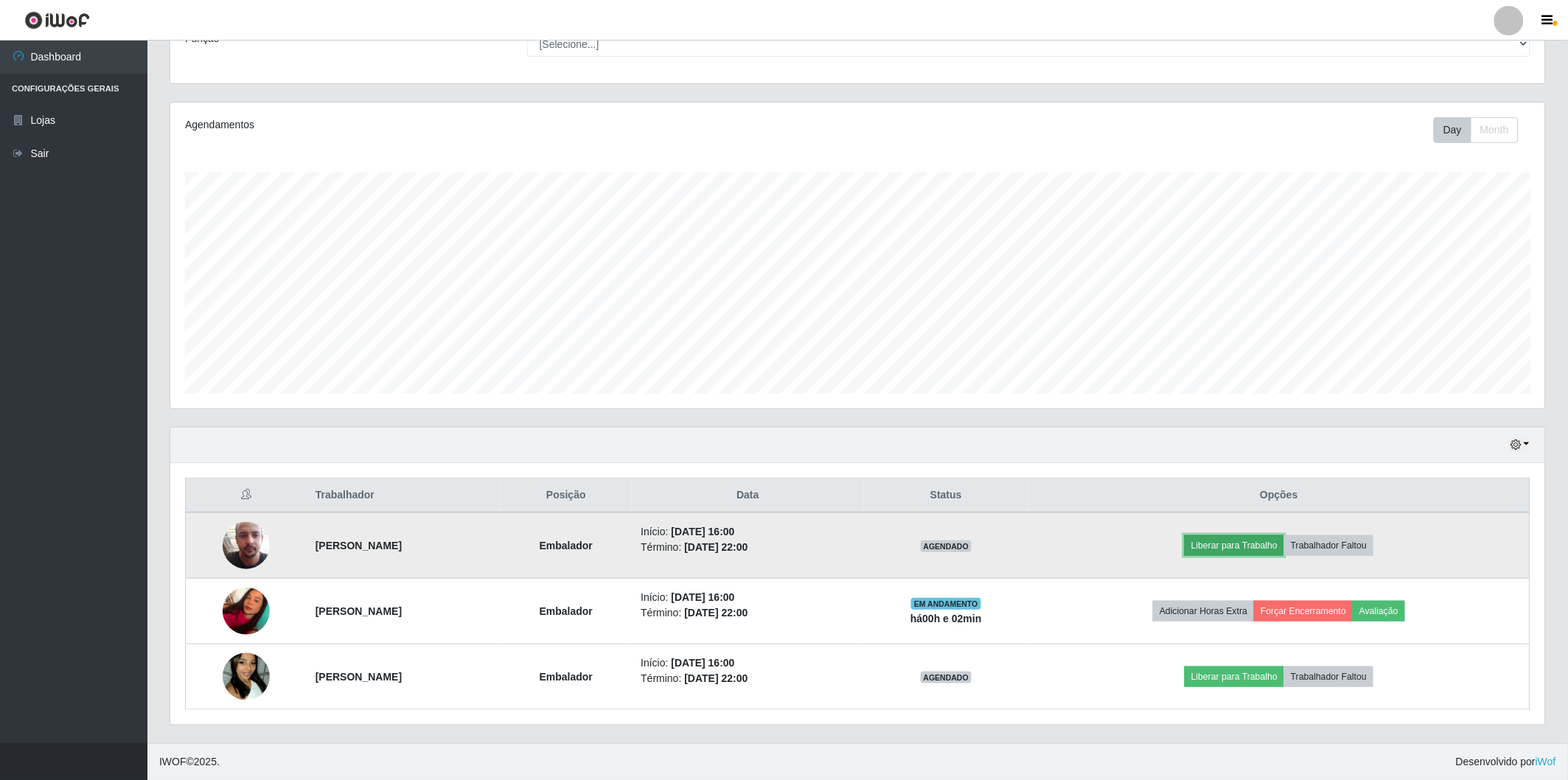
click at [1264, 541] on button "Liberar para Trabalho" at bounding box center [1234, 545] width 99 height 20
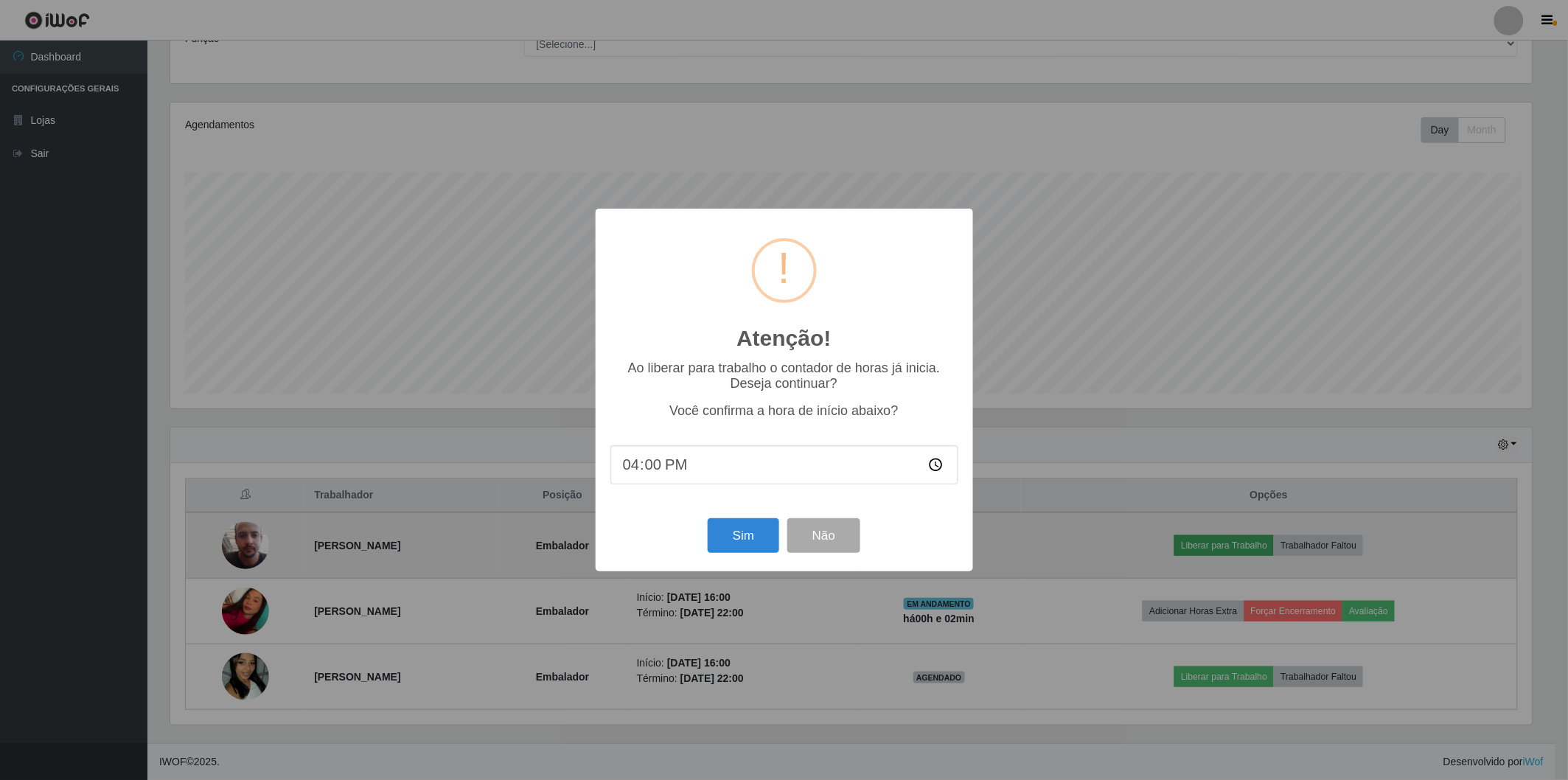
scroll to position [306, 1366]
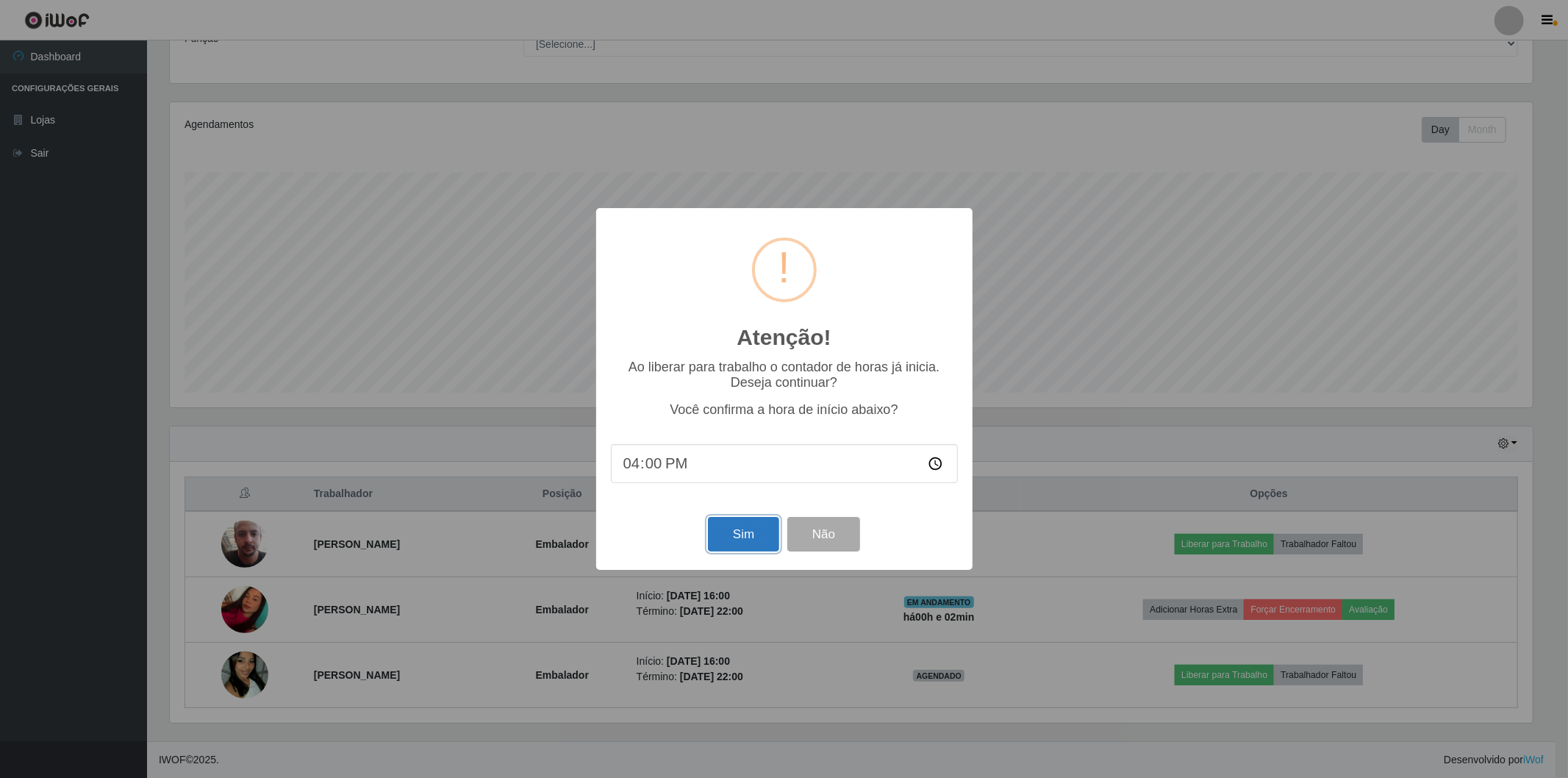
click at [748, 540] on button "Sim" at bounding box center [743, 535] width 71 height 35
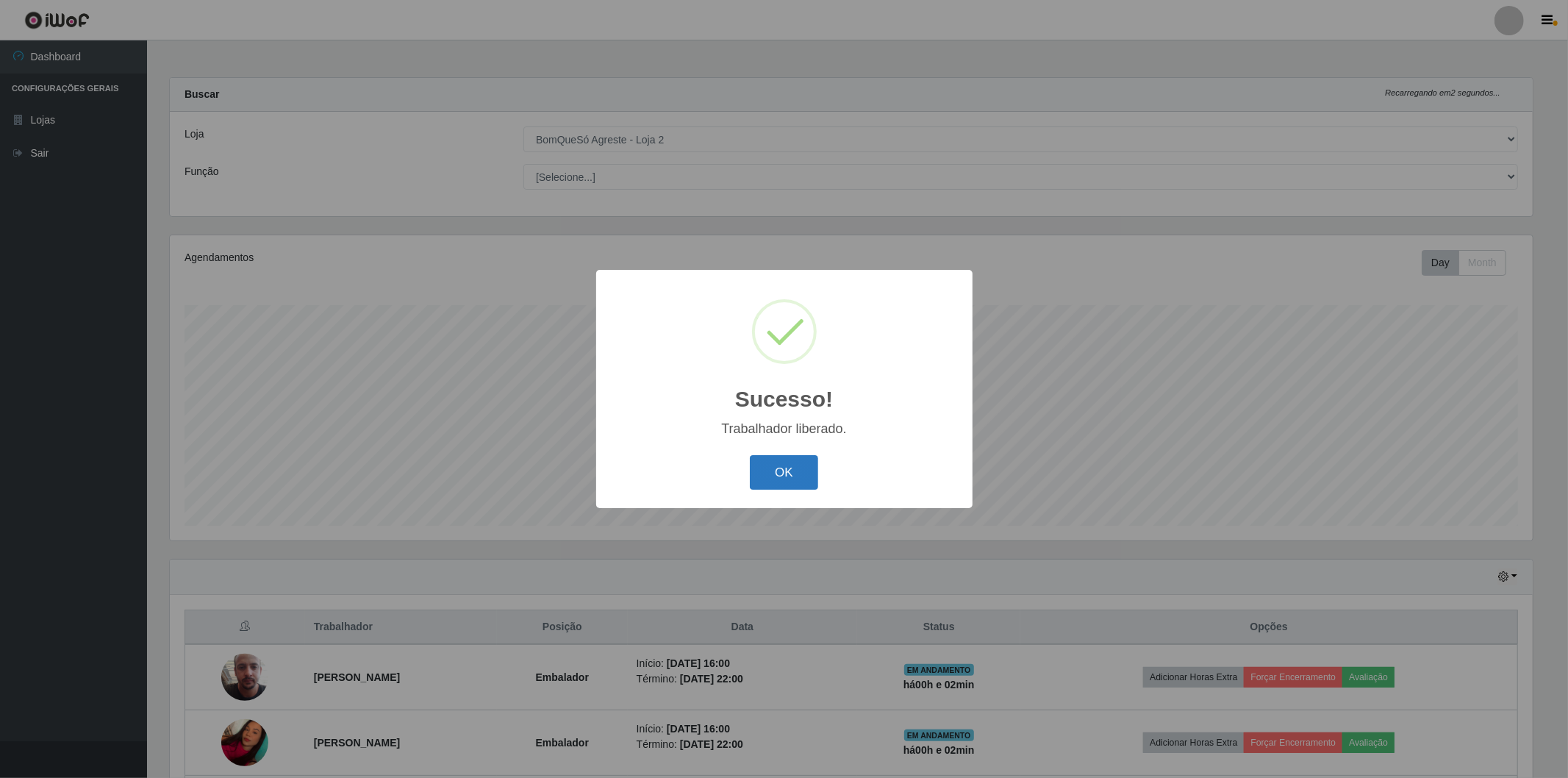
click at [796, 460] on button "OK" at bounding box center [784, 472] width 68 height 35
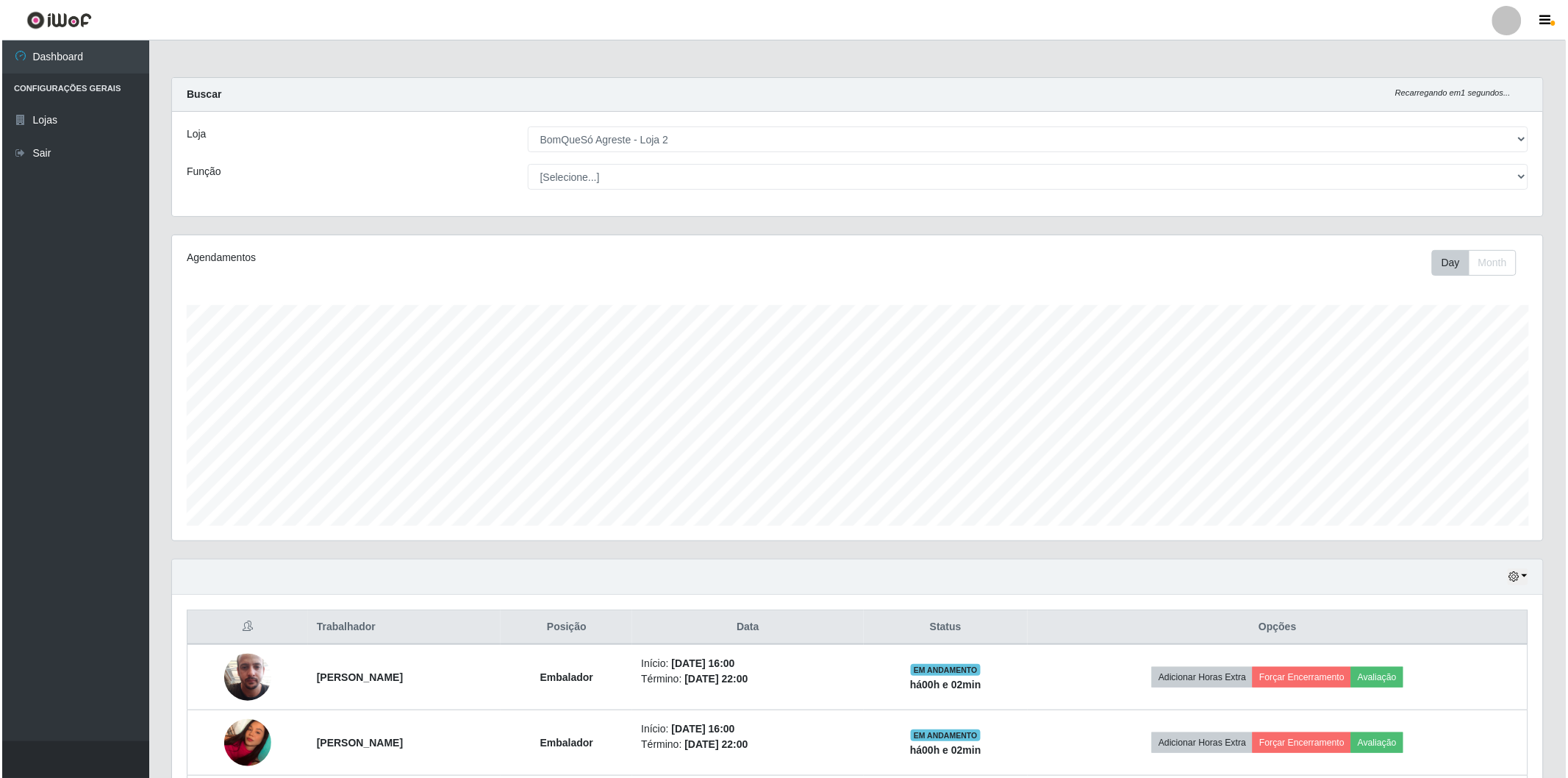
scroll to position [133, 0]
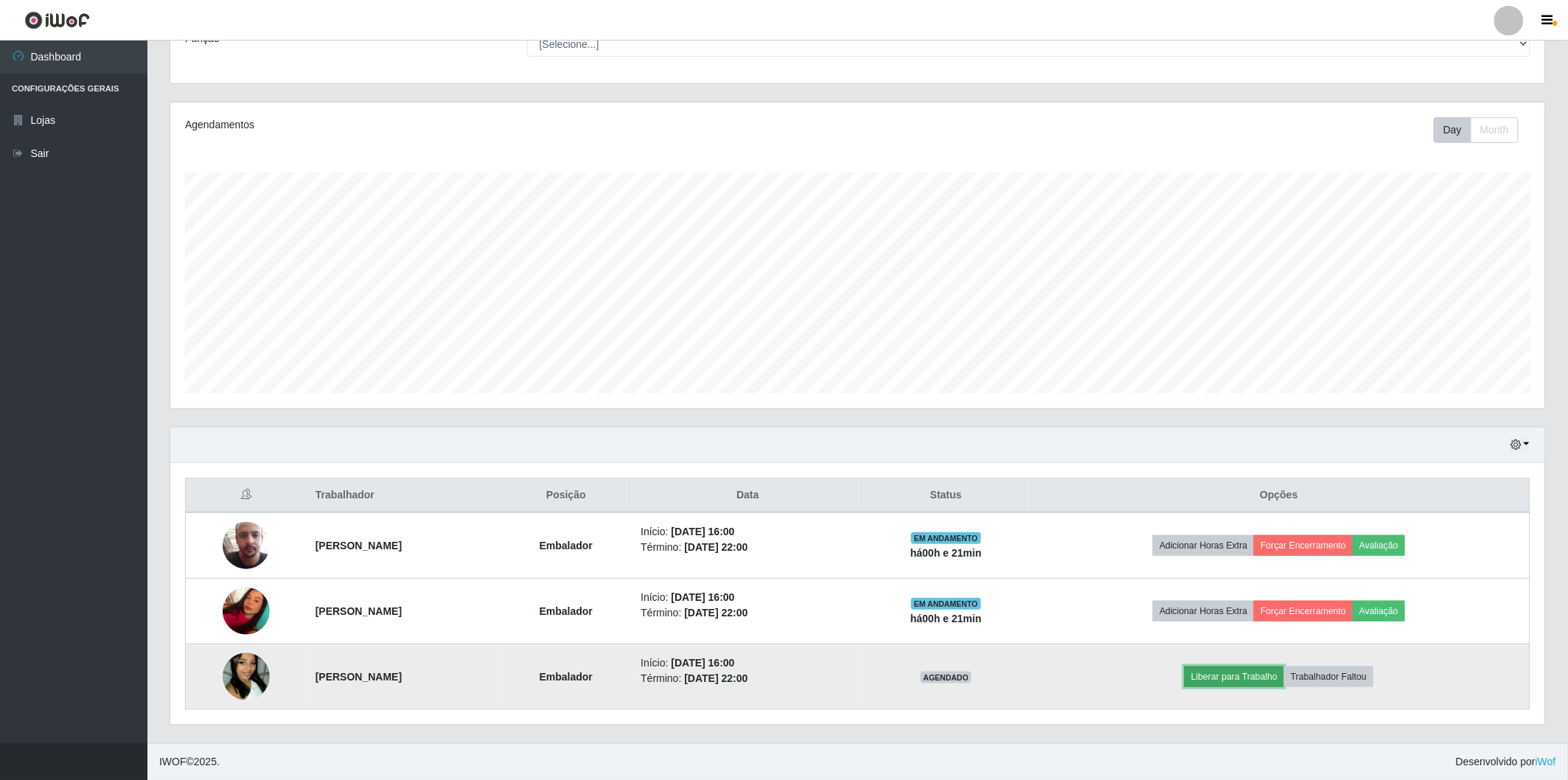
click at [1246, 682] on button "Liberar para Trabalho" at bounding box center [1234, 676] width 99 height 20
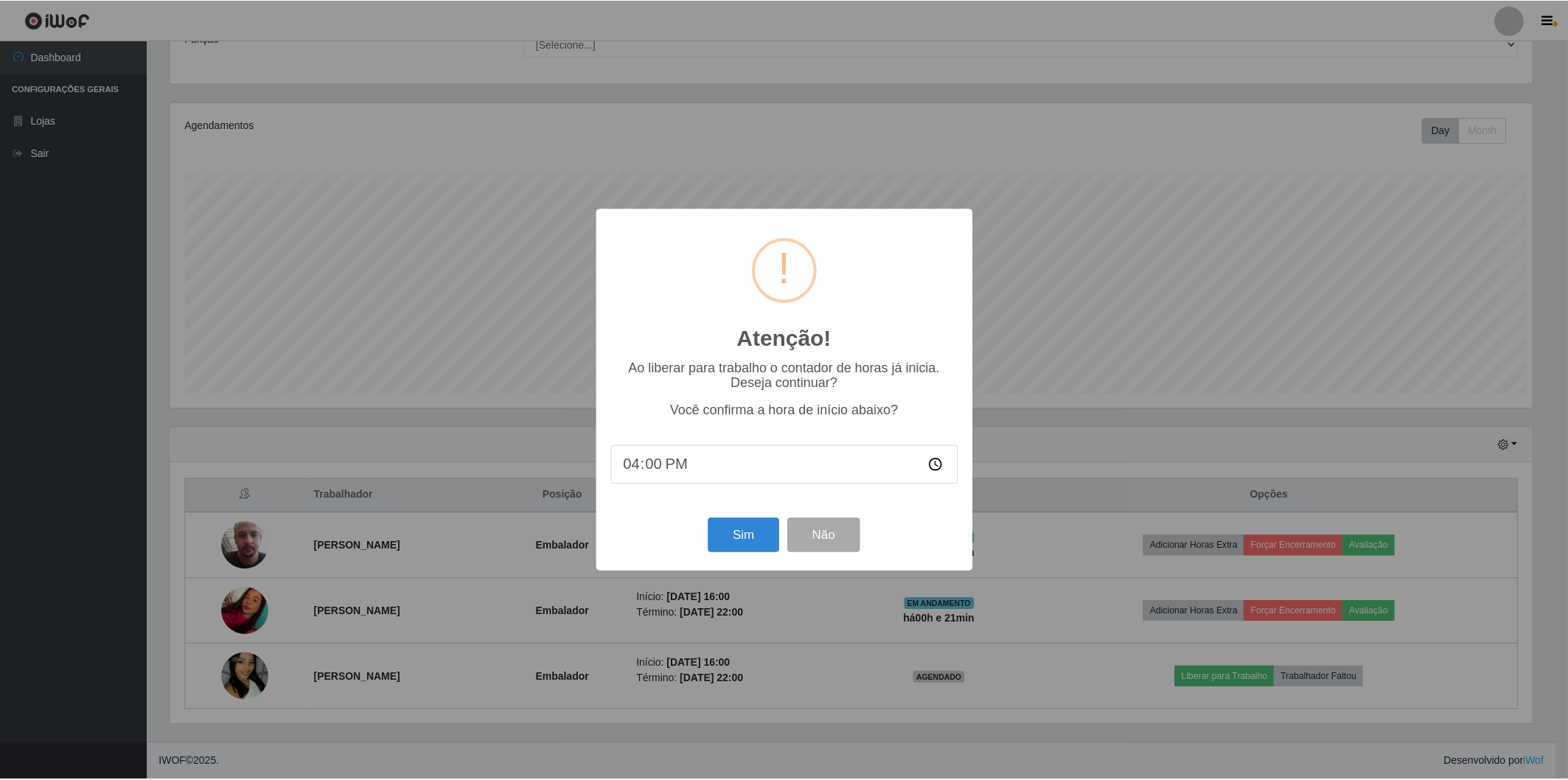
scroll to position [306, 1366]
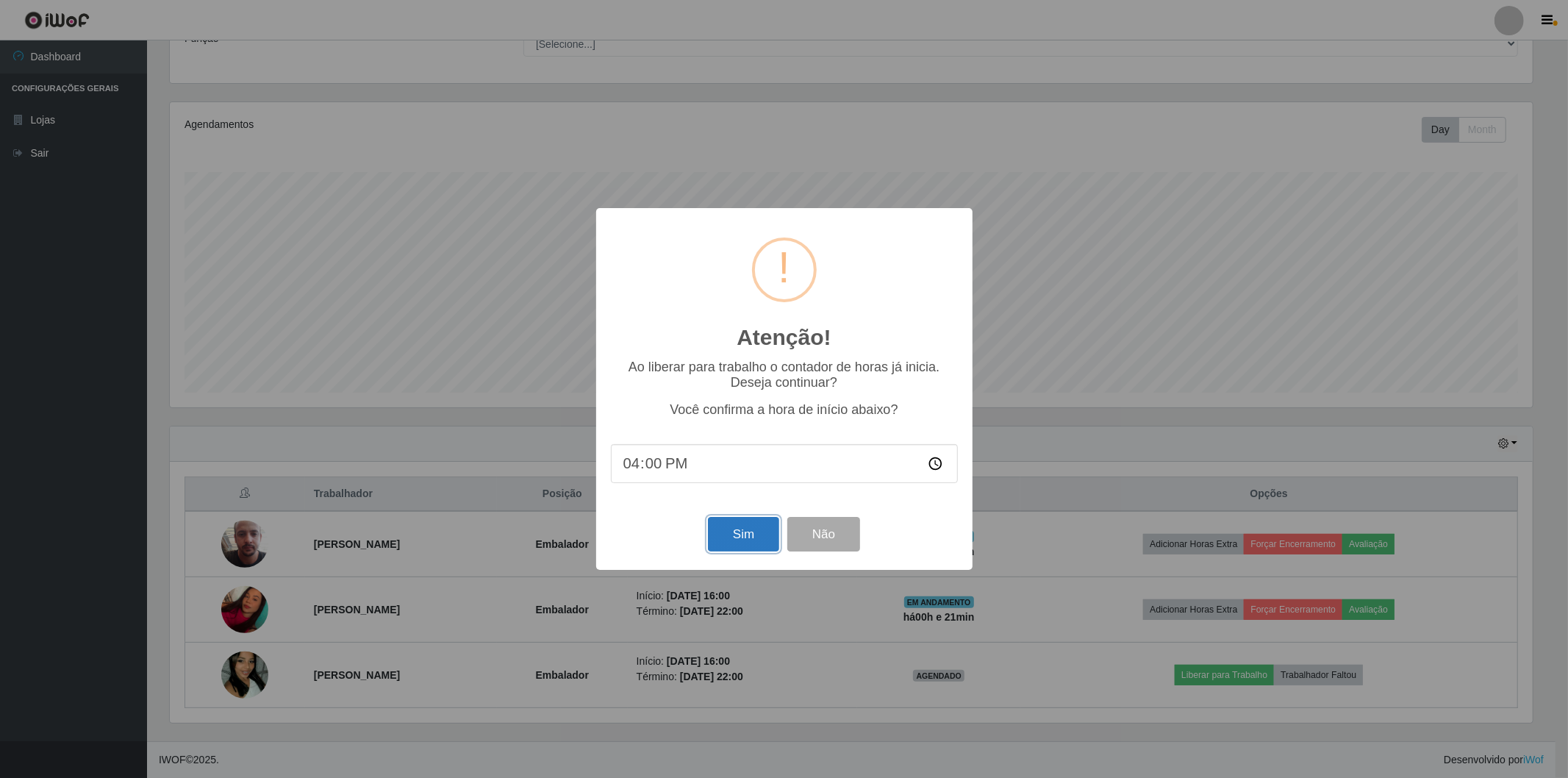
click at [754, 541] on button "Sim" at bounding box center [743, 535] width 71 height 35
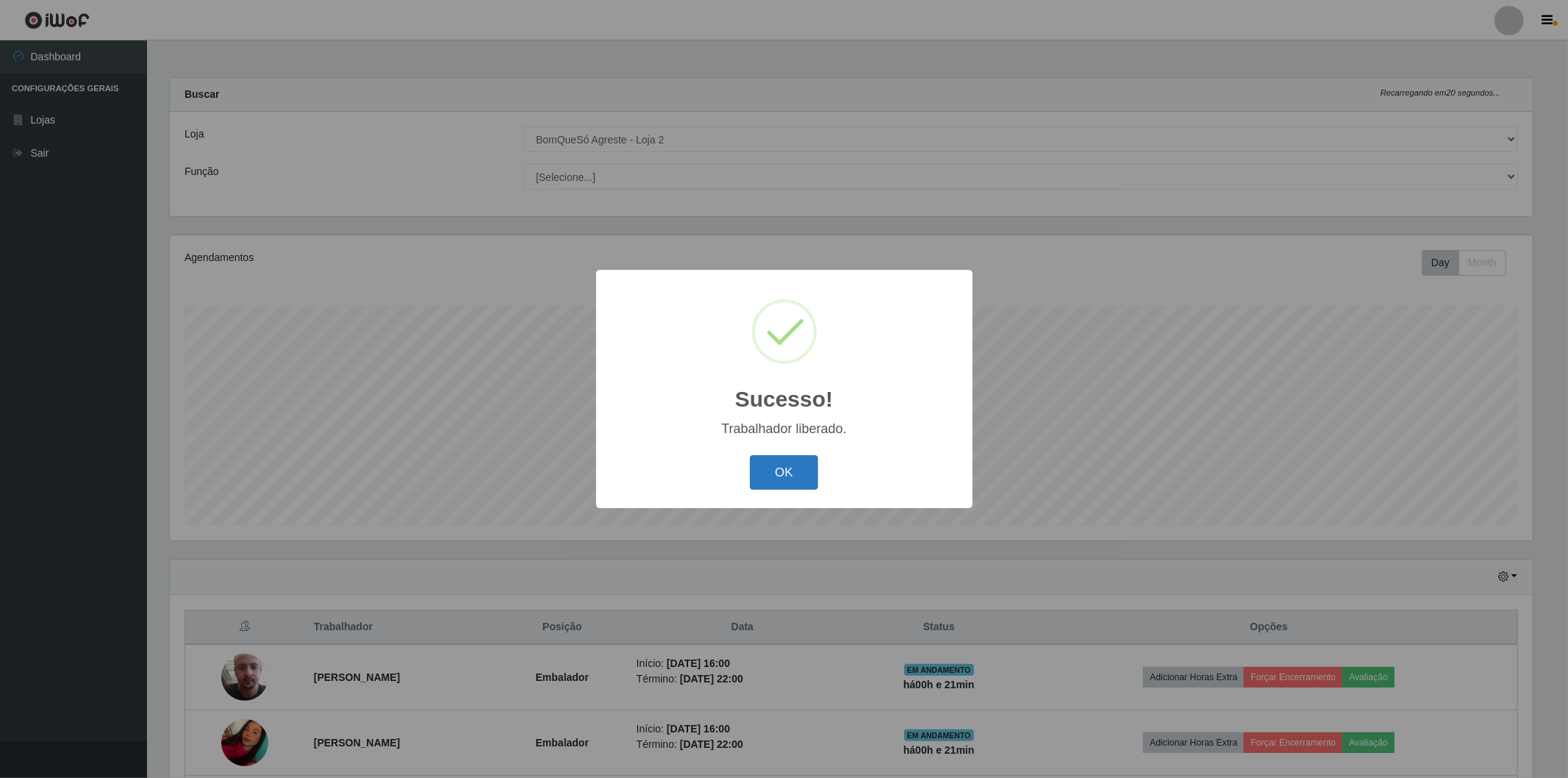
click at [782, 468] on button "OK" at bounding box center [784, 472] width 68 height 35
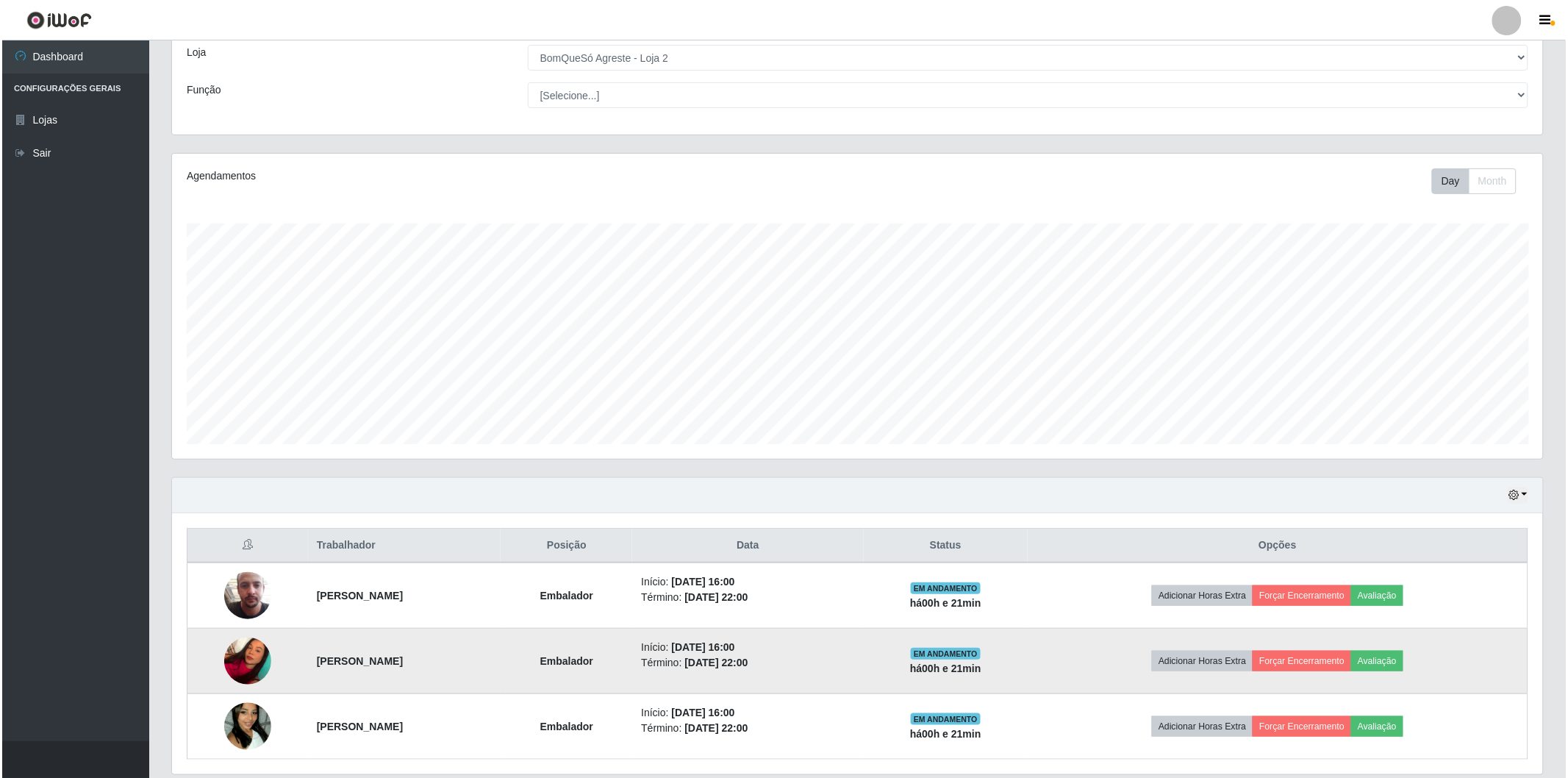
scroll to position [133, 0]
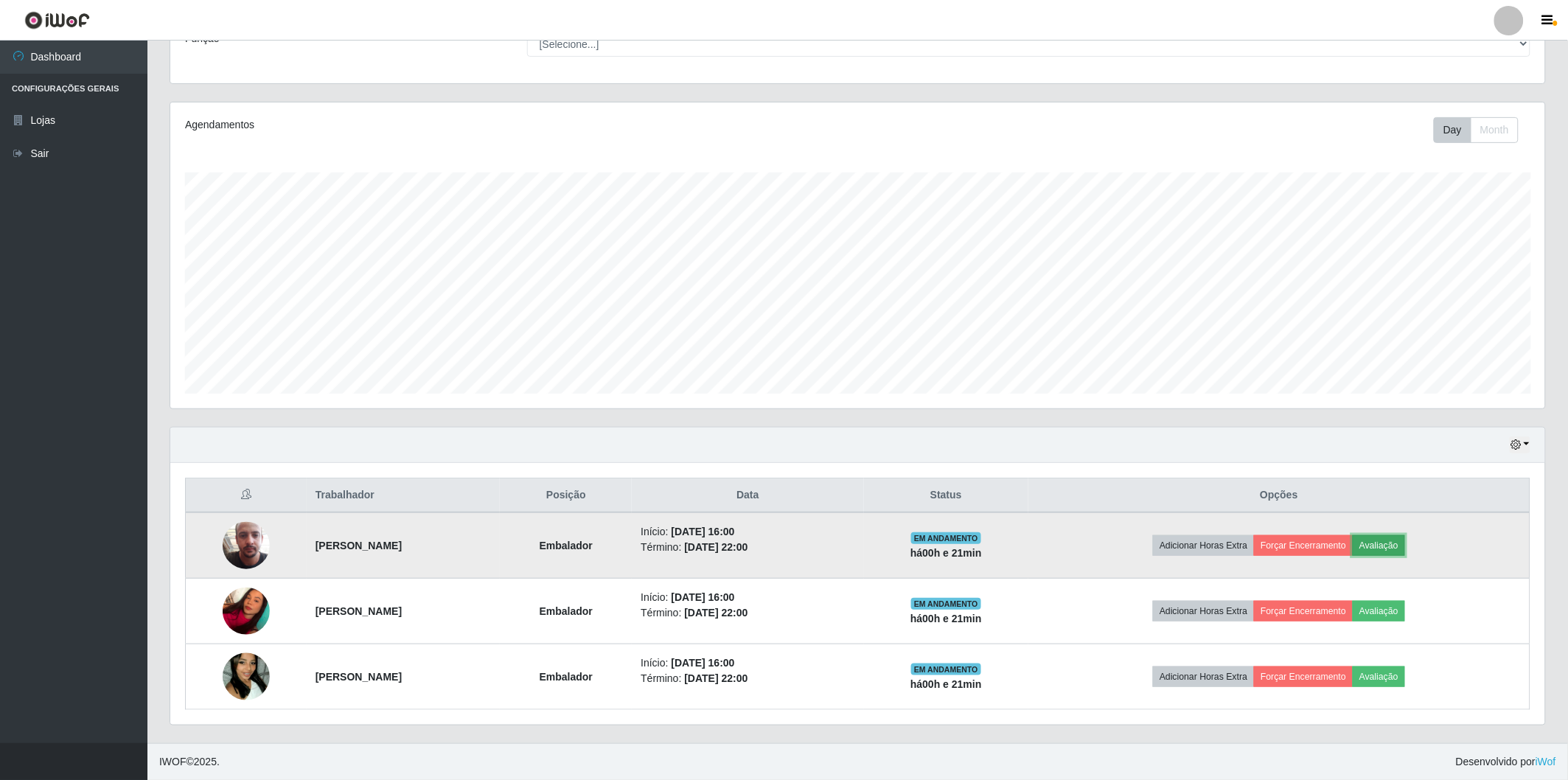
click at [1388, 546] on button "Avaliação" at bounding box center [1378, 545] width 52 height 20
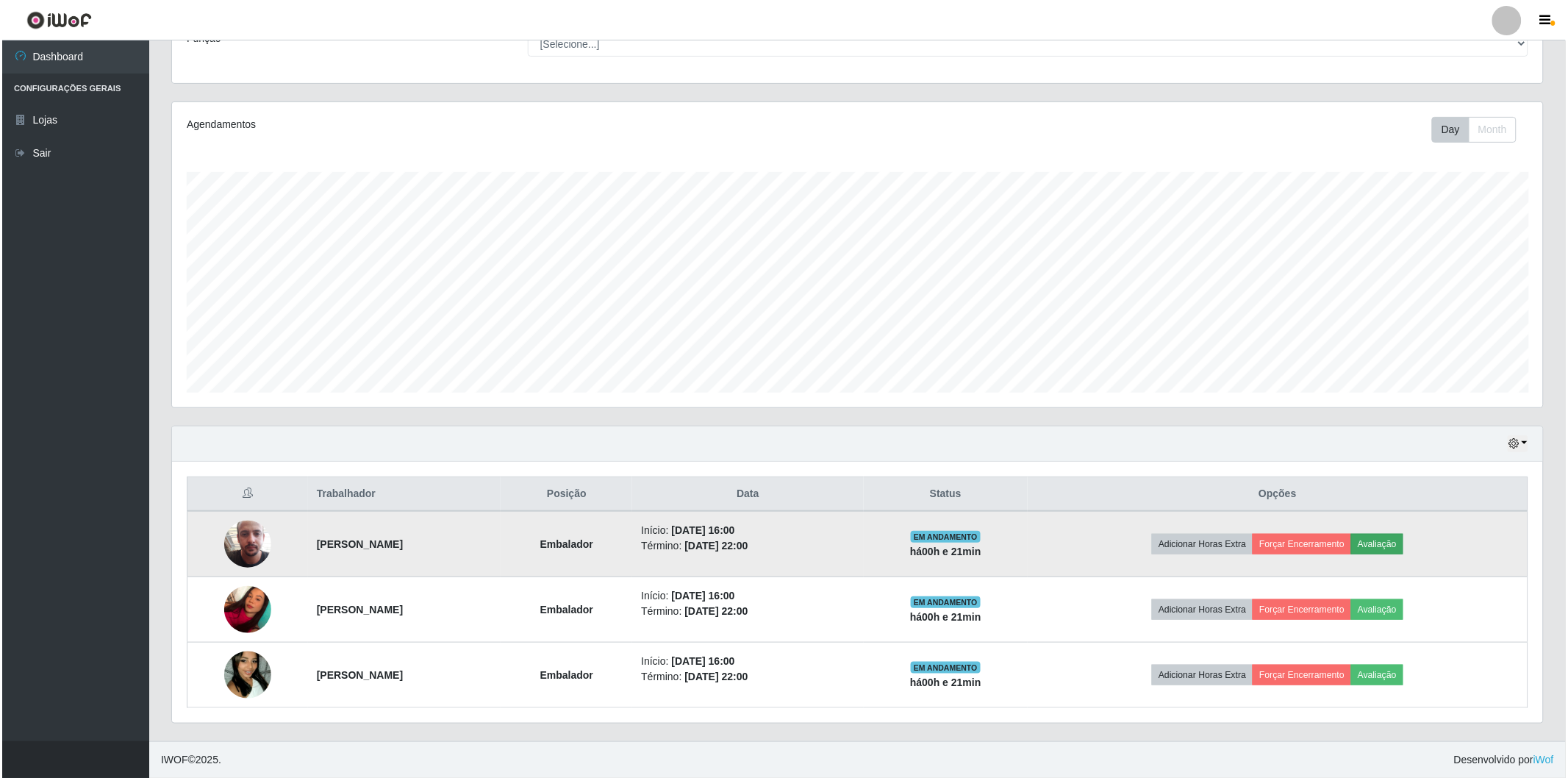
scroll to position [305, 1362]
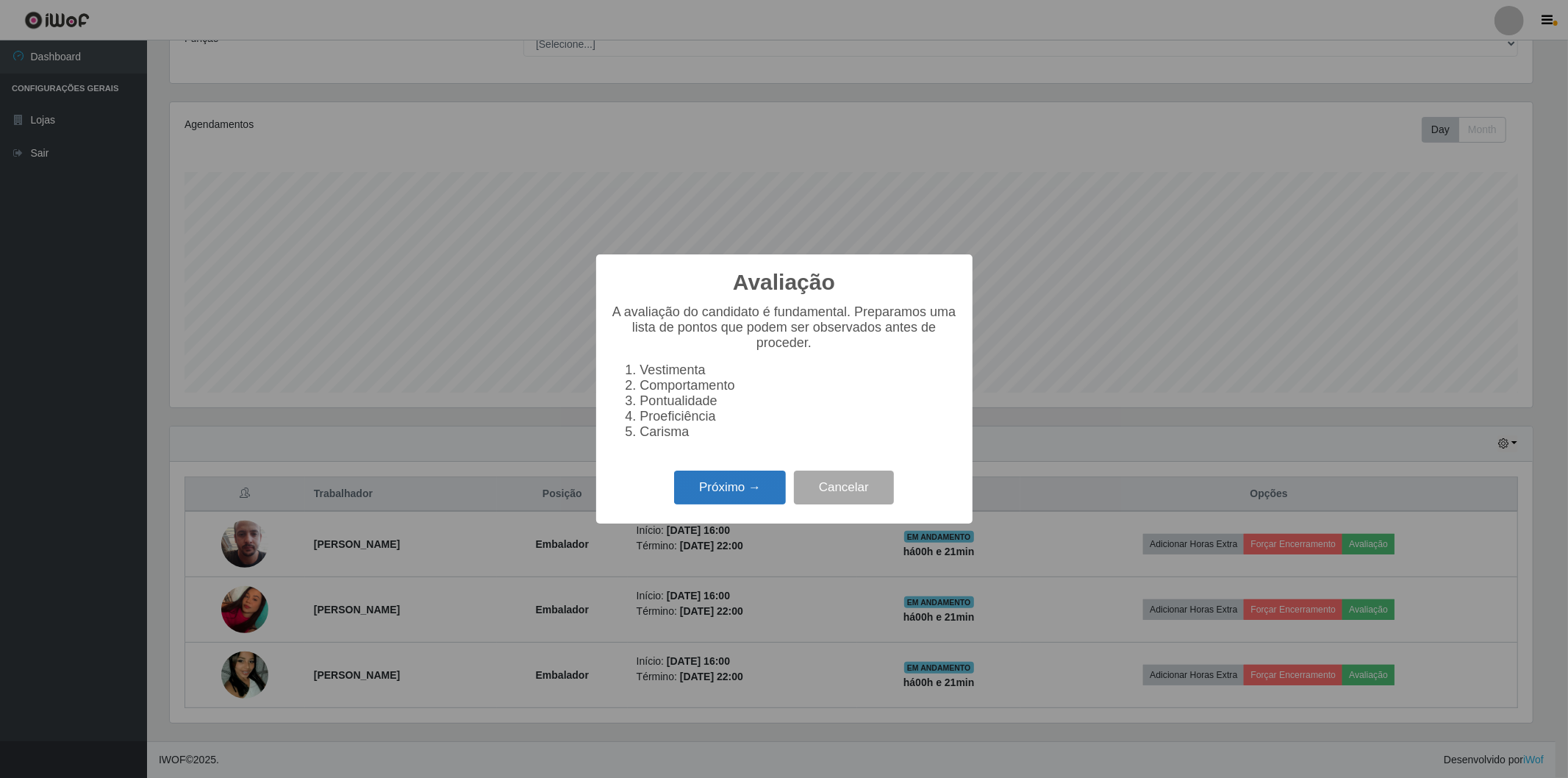
click at [713, 494] on button "Próximo →" at bounding box center [730, 488] width 112 height 35
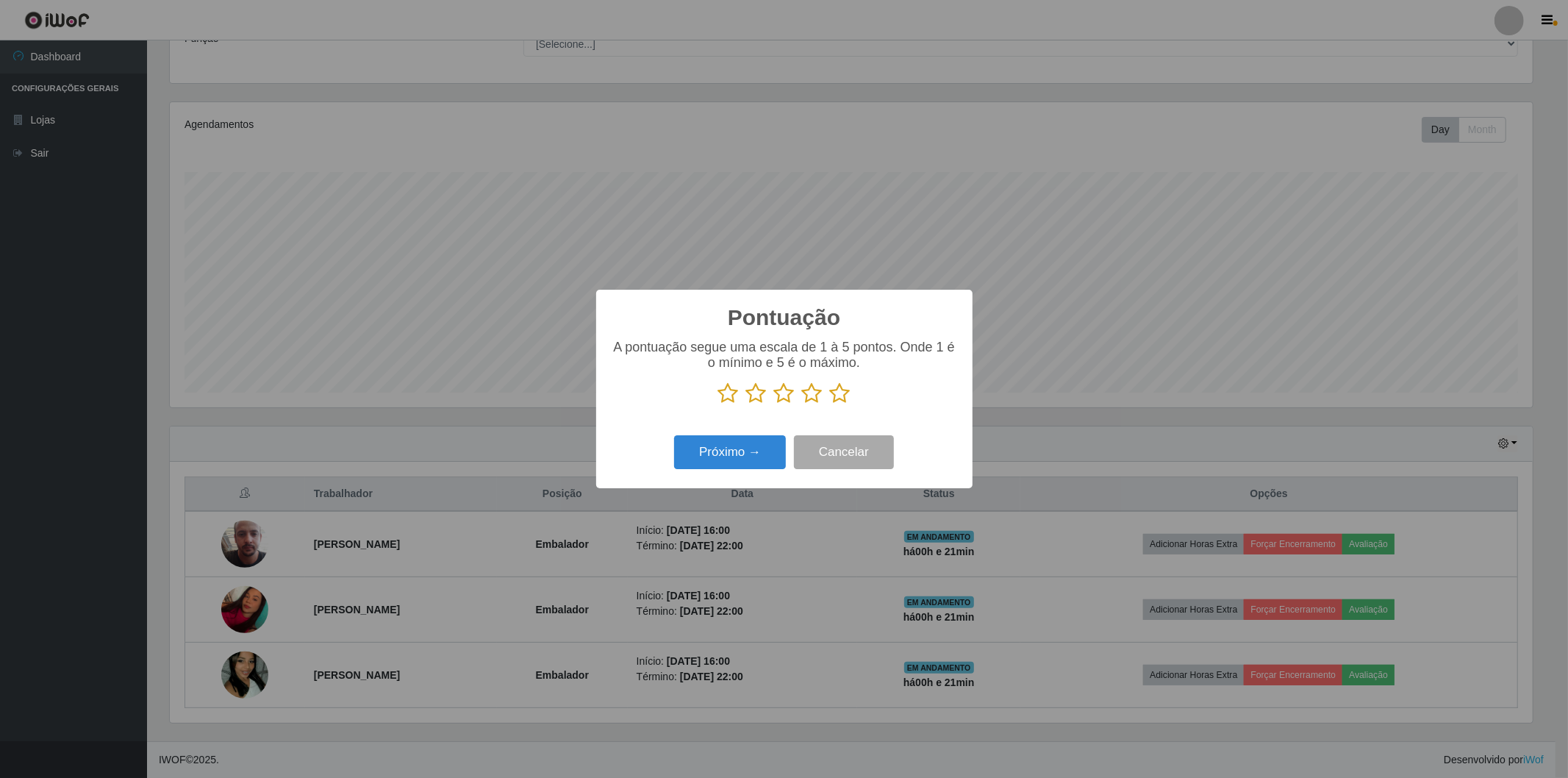
click at [836, 394] on icon at bounding box center [839, 393] width 20 height 22
click at [830, 405] on input "radio" at bounding box center [830, 405] width 0 height 0
click at [737, 464] on button "Próximo →" at bounding box center [730, 453] width 112 height 35
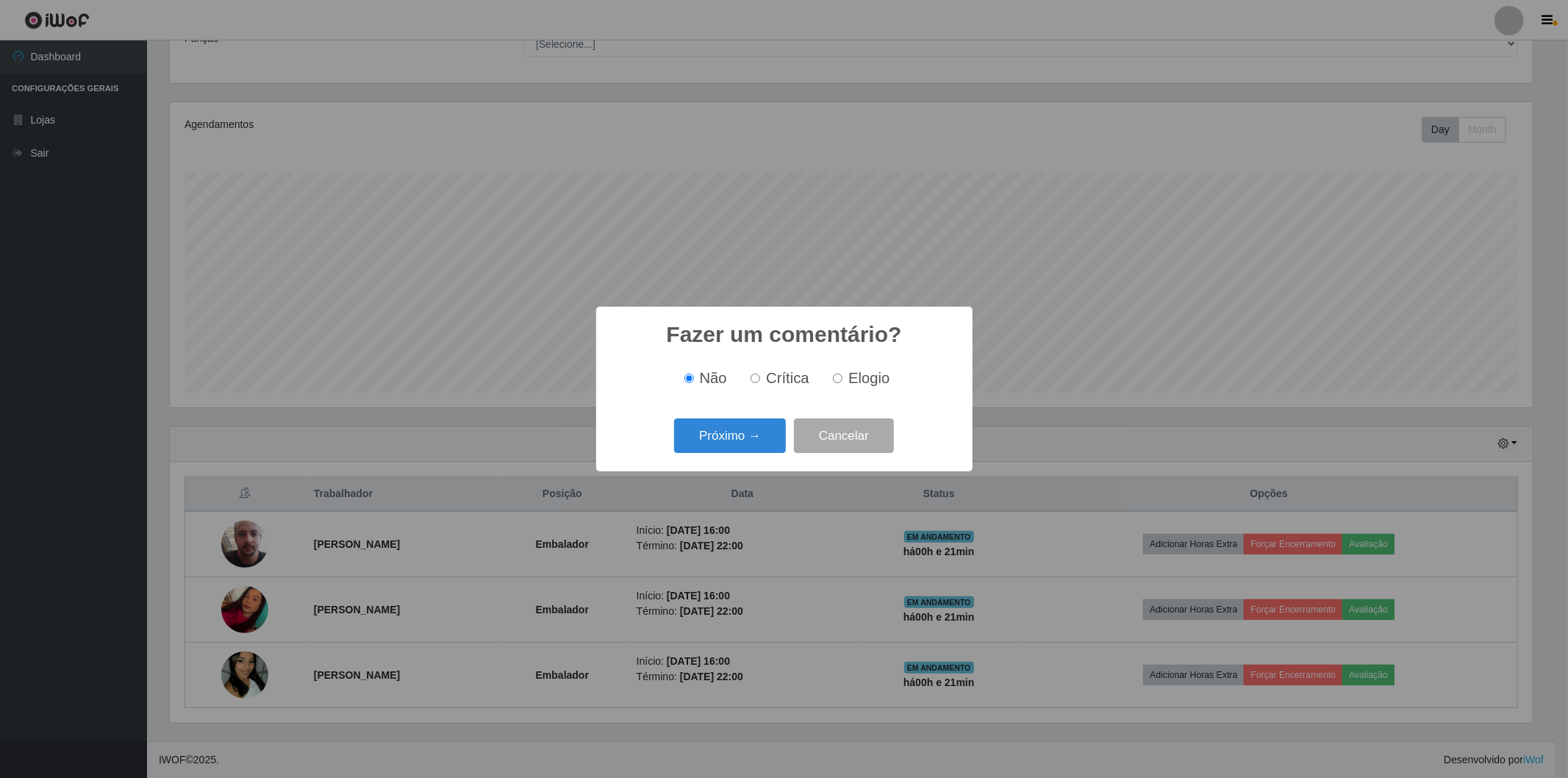
click at [849, 372] on span "Elogio" at bounding box center [869, 378] width 41 height 16
click at [842, 373] on input "Elogio" at bounding box center [837, 378] width 10 height 10
radio input "true"
click at [729, 439] on button "Próximo →" at bounding box center [730, 436] width 112 height 35
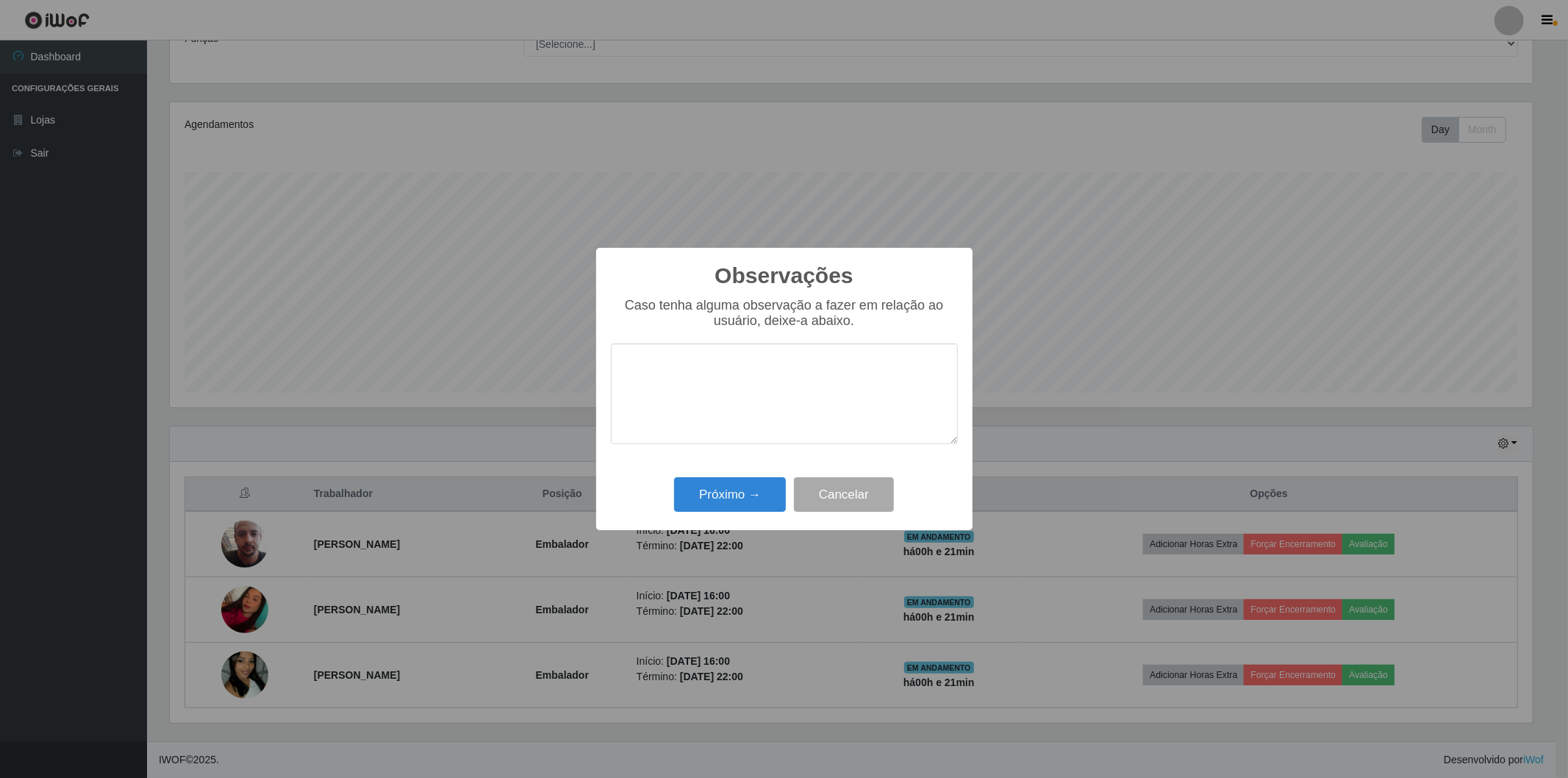
click at [684, 393] on textarea at bounding box center [784, 393] width 347 height 101
type textarea "otimo embalador"
click at [710, 505] on button "Próximo →" at bounding box center [730, 494] width 112 height 35
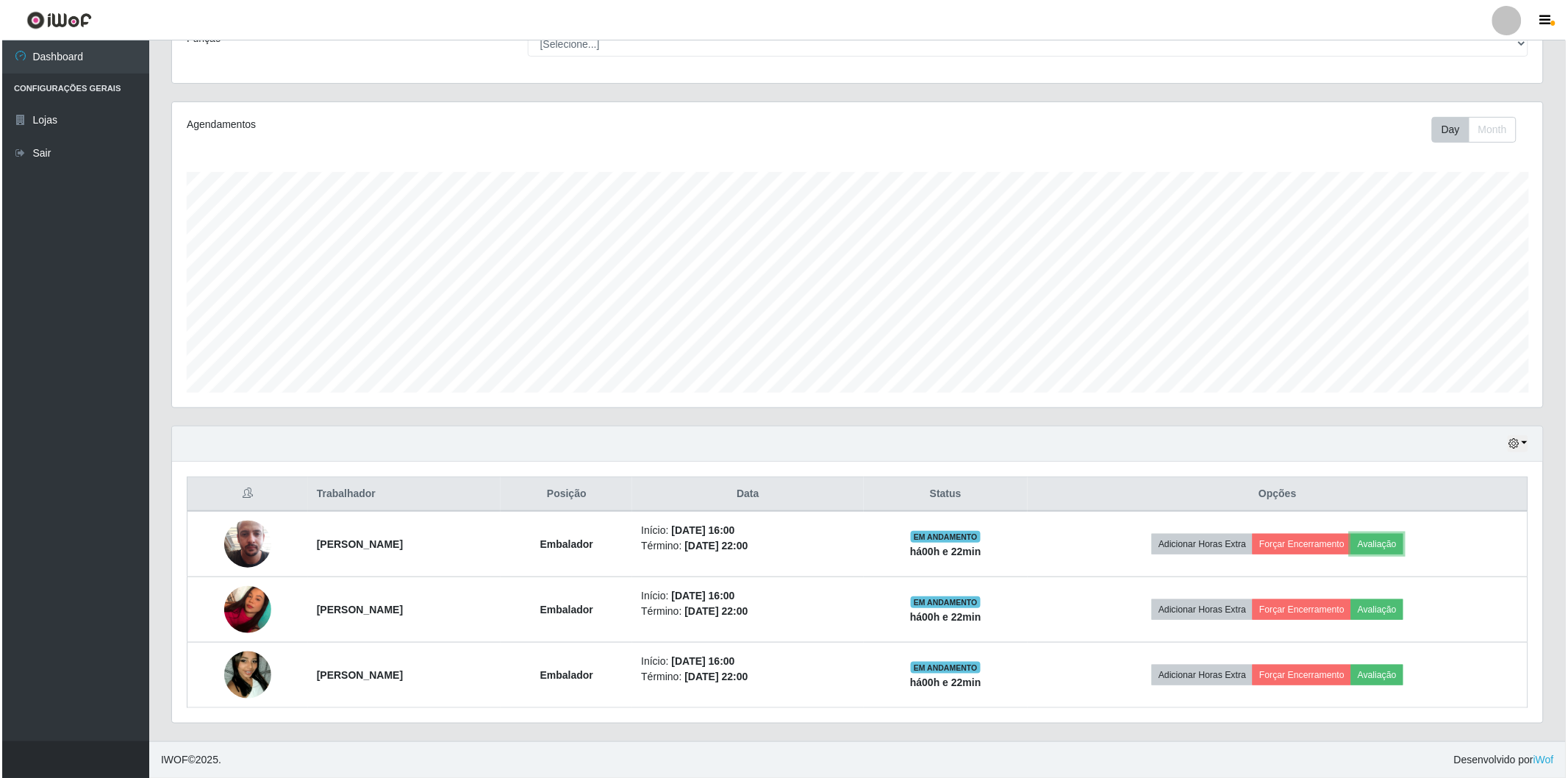
scroll to position [305, 1371]
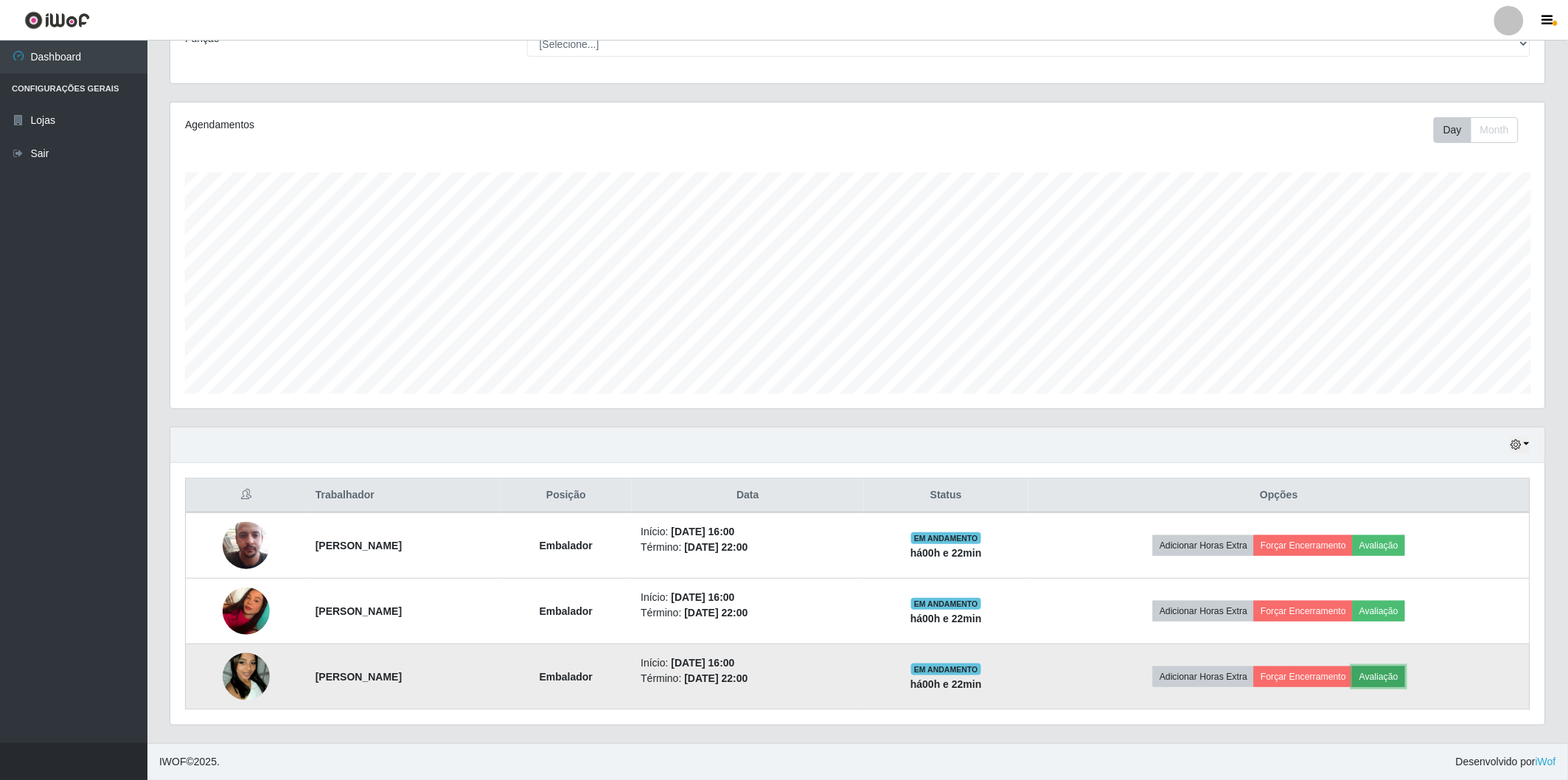
click at [1404, 675] on button "Avaliação" at bounding box center [1378, 676] width 52 height 20
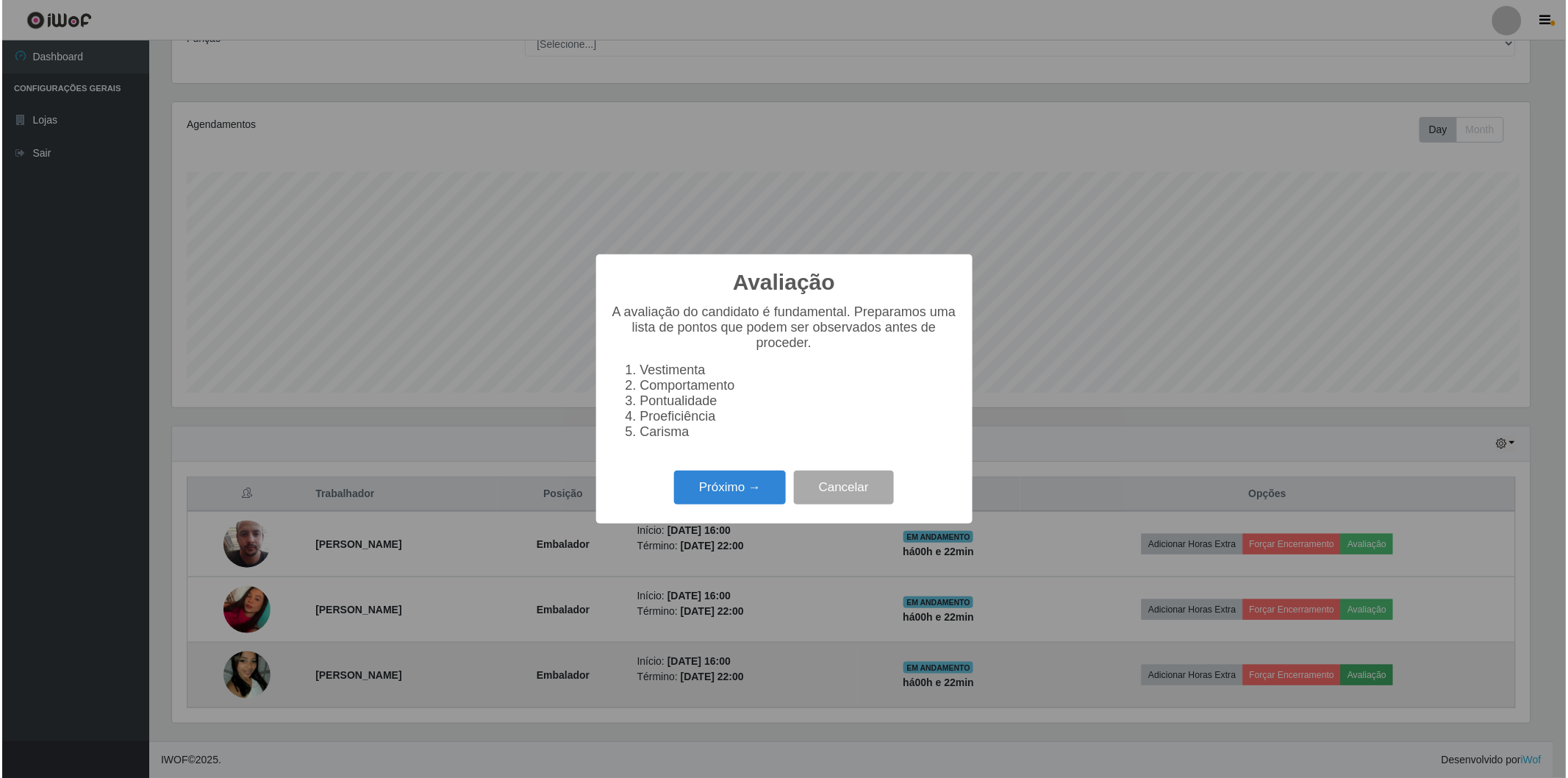
scroll to position [305, 1362]
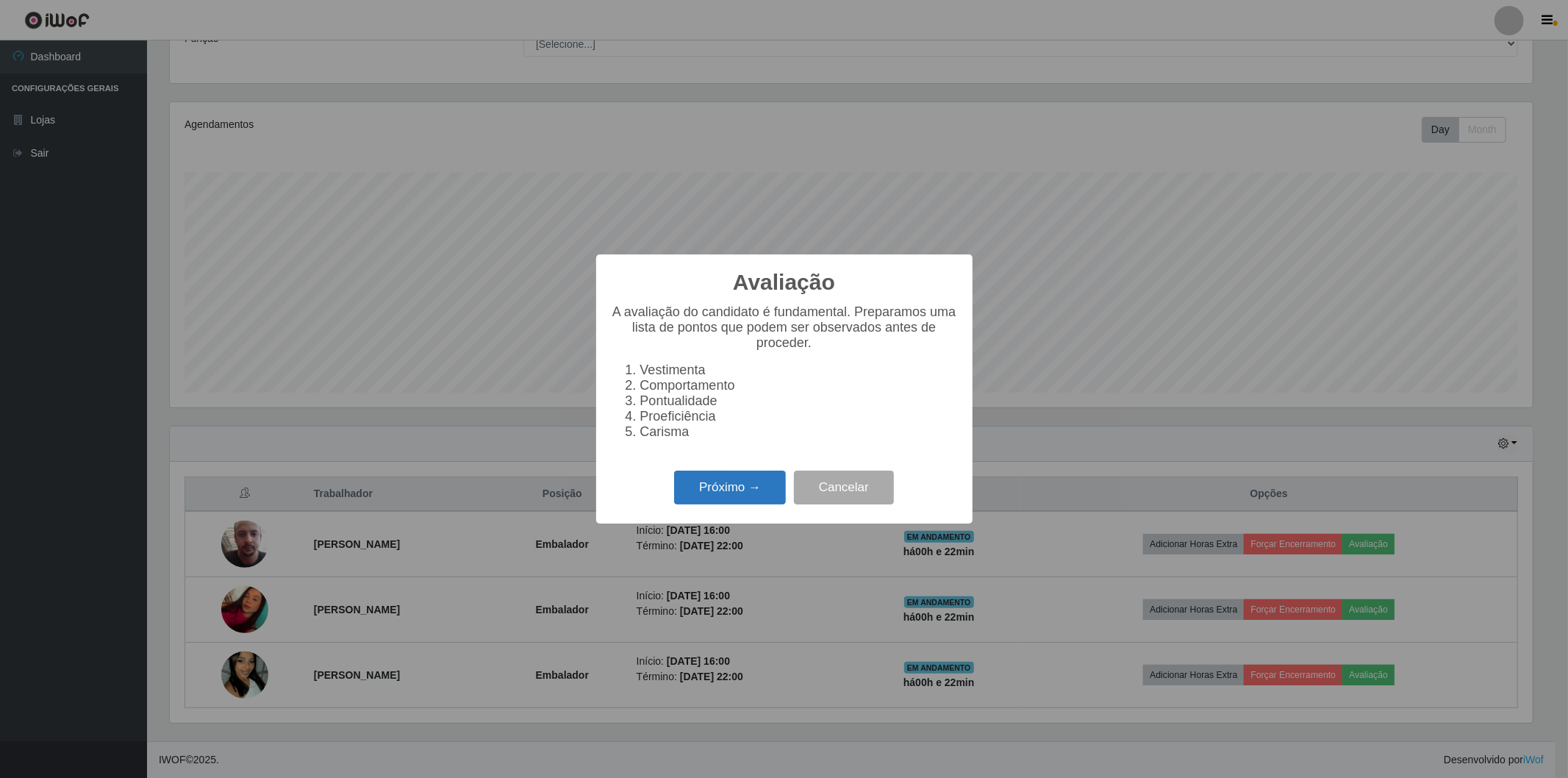
click at [714, 489] on button "Próximo →" at bounding box center [730, 488] width 112 height 35
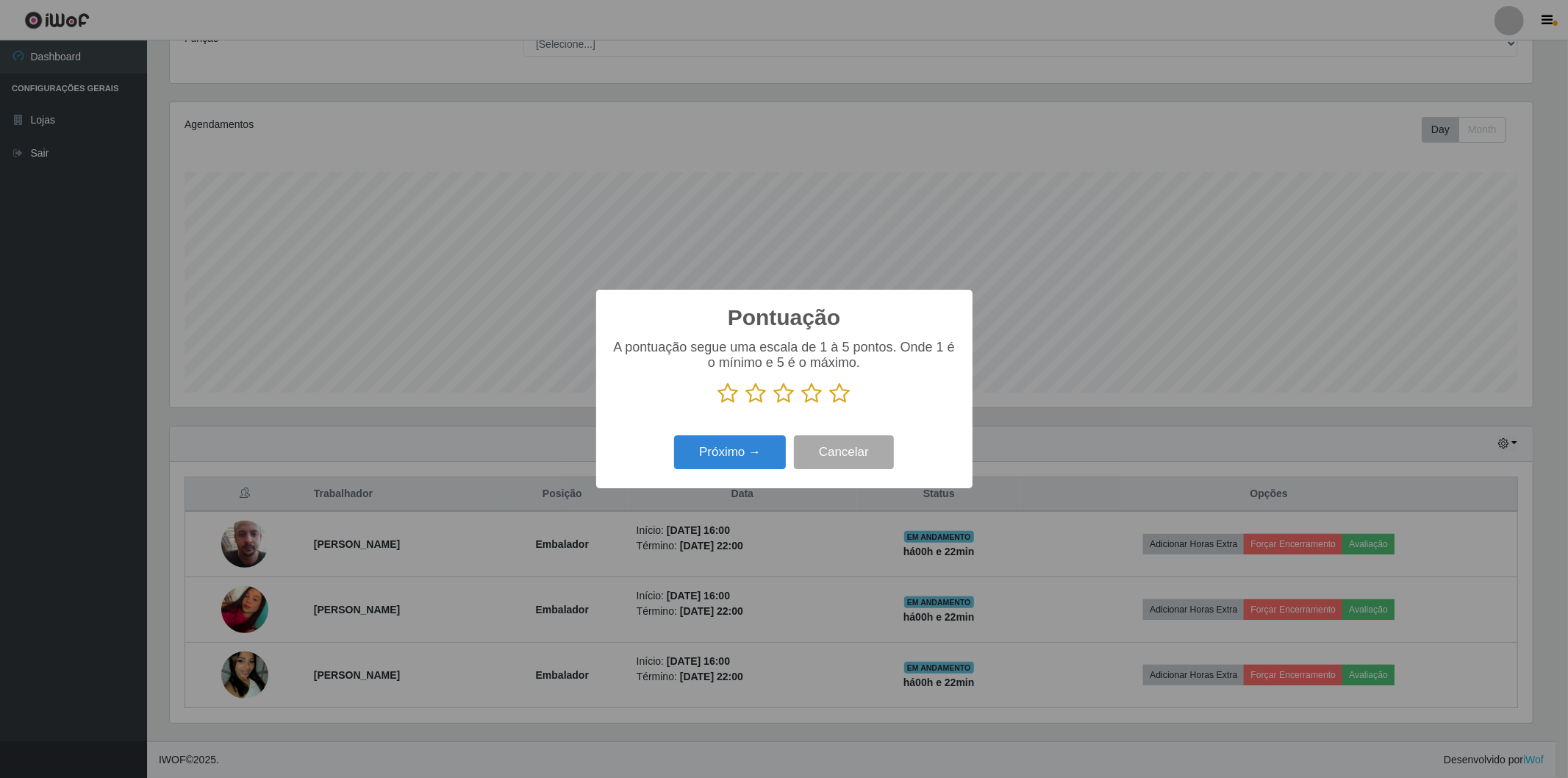
scroll to position [735125, 733832]
drag, startPoint x: 839, startPoint y: 391, endPoint x: 838, endPoint y: 399, distance: 8.1
click at [836, 391] on icon at bounding box center [839, 393] width 20 height 22
click at [830, 405] on input "radio" at bounding box center [830, 405] width 0 height 0
click at [708, 455] on button "Próximo →" at bounding box center [730, 453] width 112 height 35
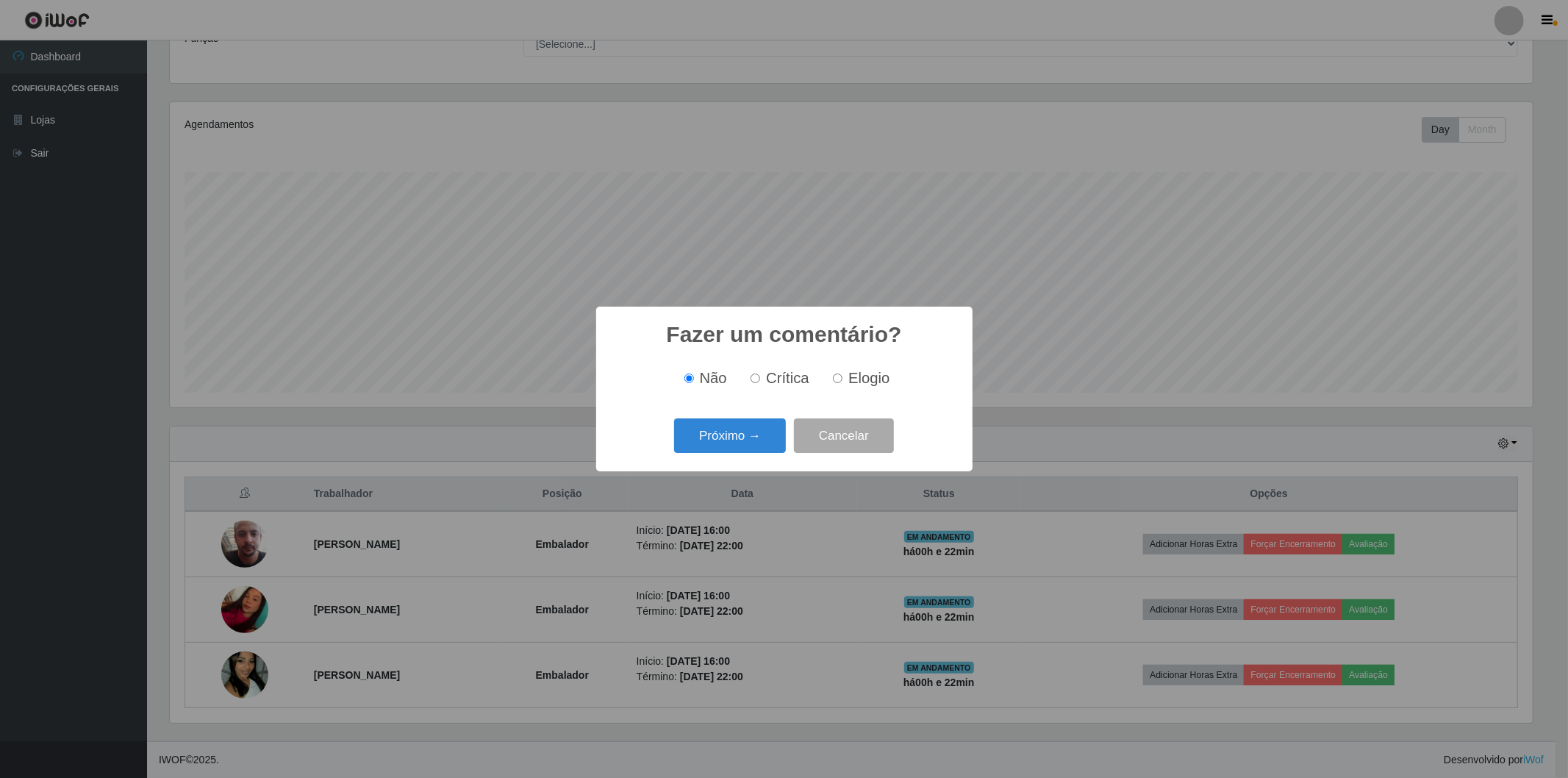
click at [836, 379] on input "Elogio" at bounding box center [837, 378] width 10 height 10
radio input "true"
click at [735, 437] on button "Próximo →" at bounding box center [730, 436] width 112 height 35
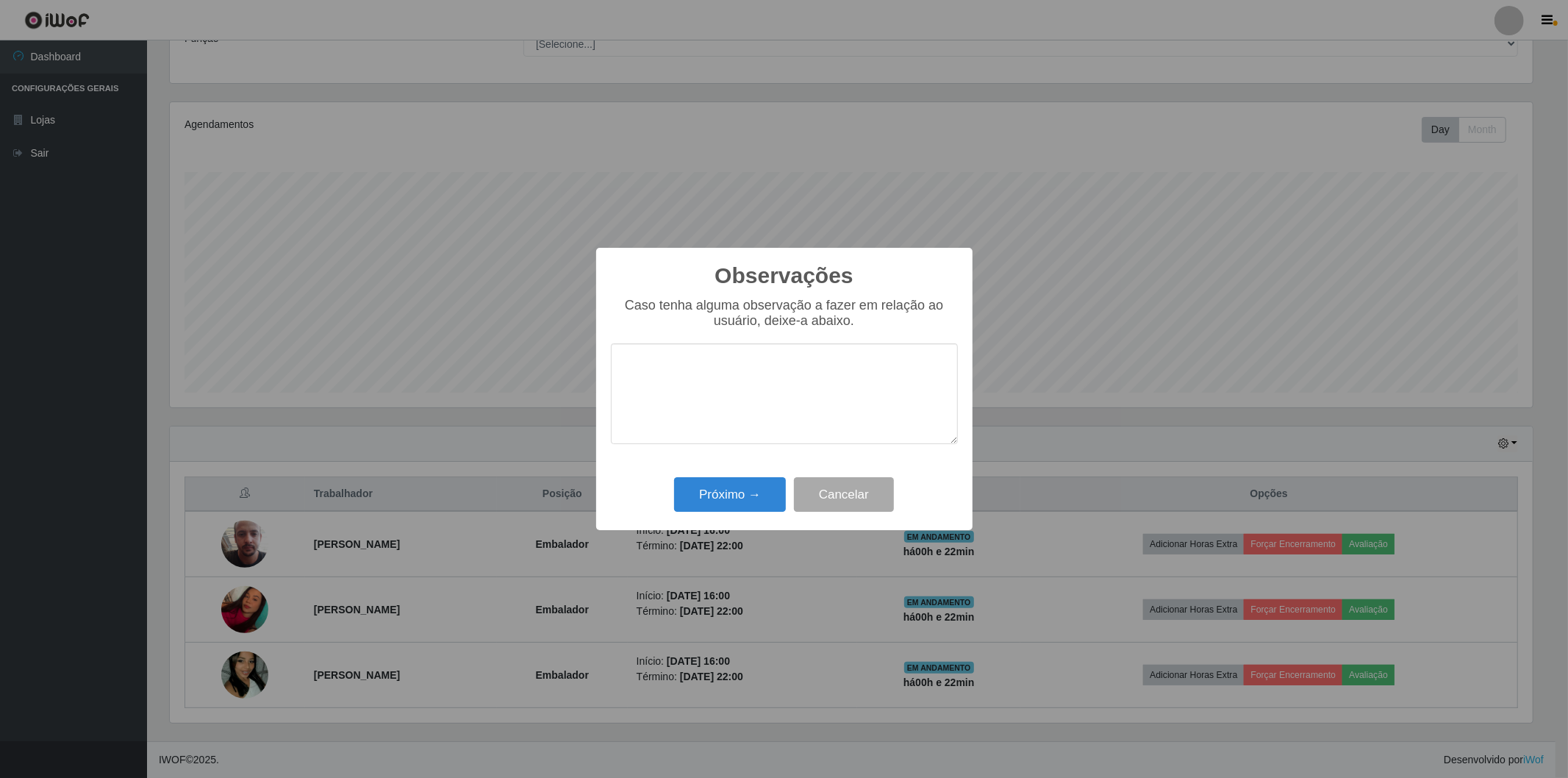
click at [754, 387] on textarea at bounding box center [784, 393] width 347 height 101
type textarea "proativa,simpatica, excelente"
click at [749, 508] on button "Próximo →" at bounding box center [730, 494] width 112 height 35
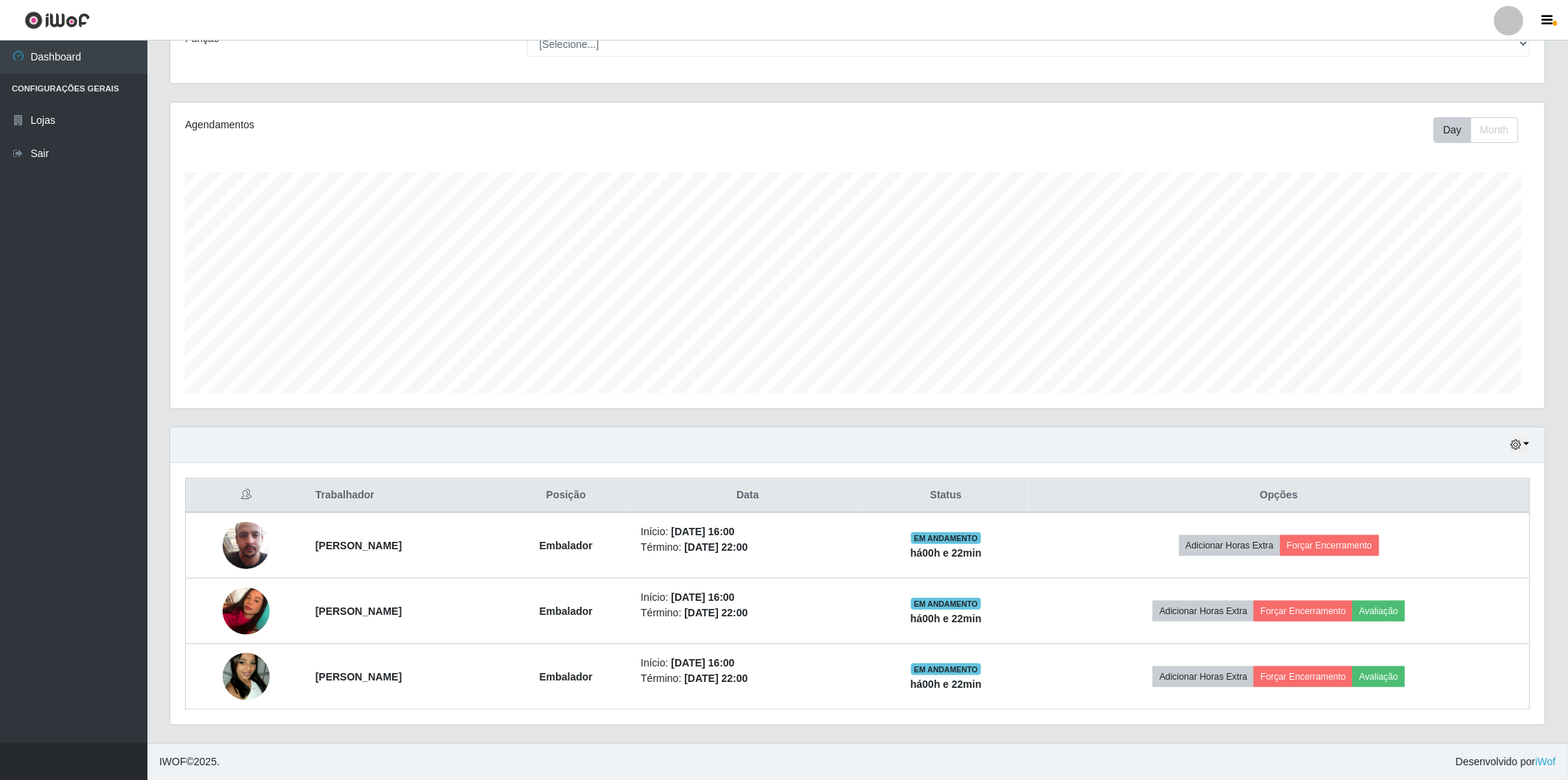
scroll to position [306, 1374]
click at [117, 343] on ul "Dashboard Configurações Gerais Lojas Sair" at bounding box center [73, 391] width 147 height 703
